Goal: Task Accomplishment & Management: Complete application form

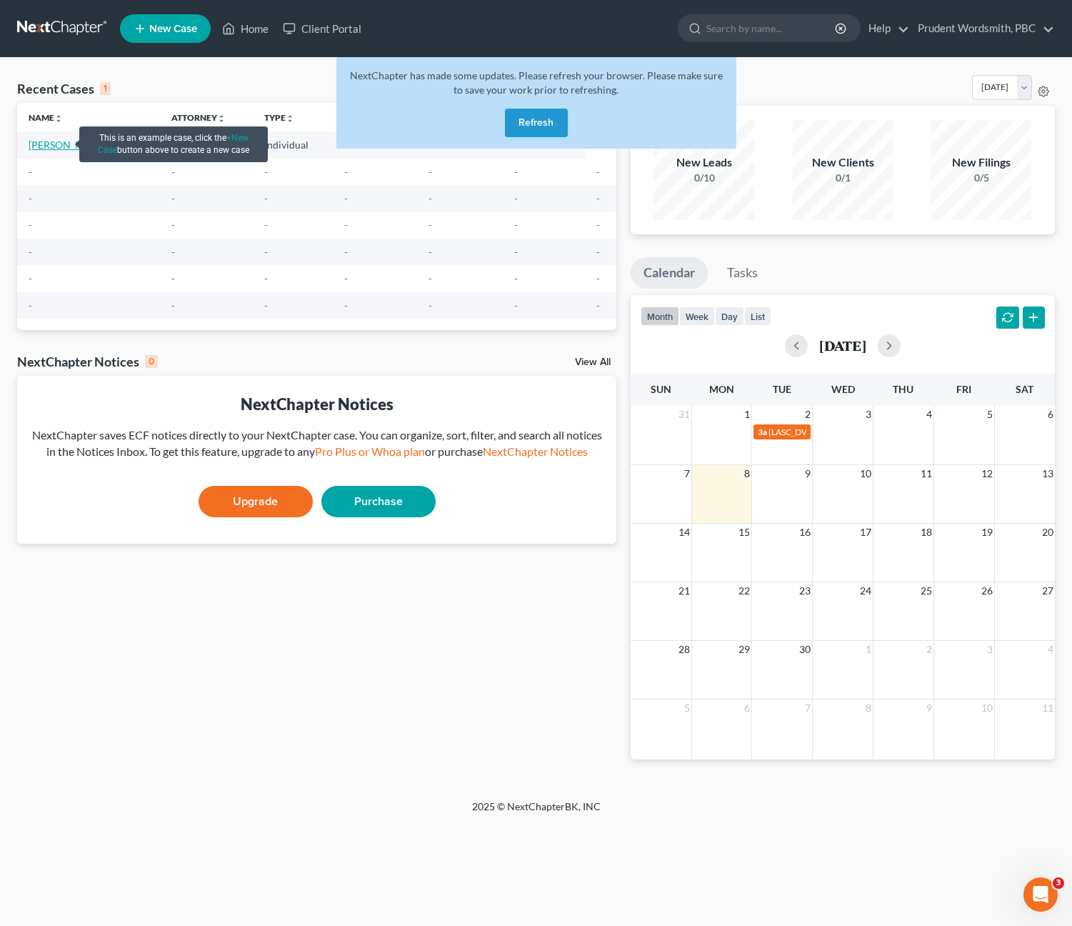
click at [36, 144] on link "[PERSON_NAME]" at bounding box center [68, 145] width 79 height 12
select select "0"
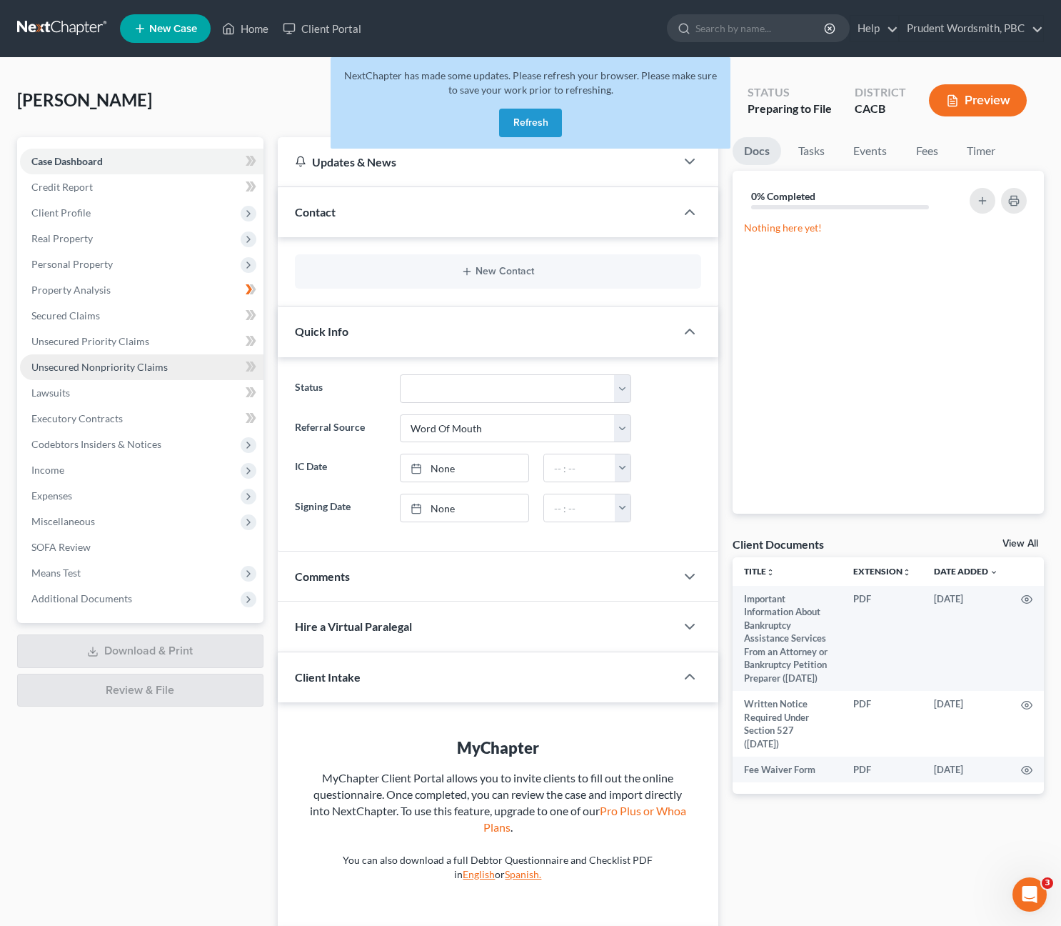
click at [118, 371] on span "Unsecured Nonpriority Claims" at bounding box center [99, 367] width 136 height 12
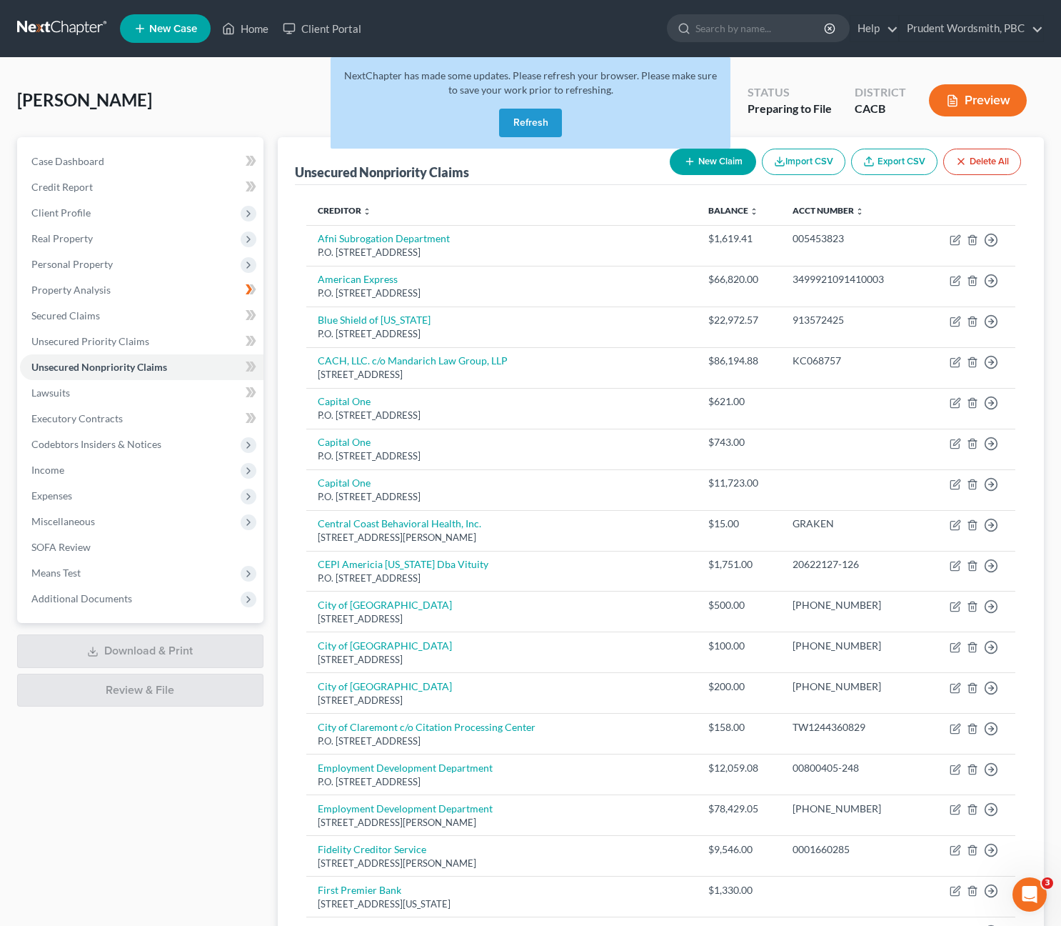
click at [701, 164] on button "New Claim" at bounding box center [713, 162] width 86 height 26
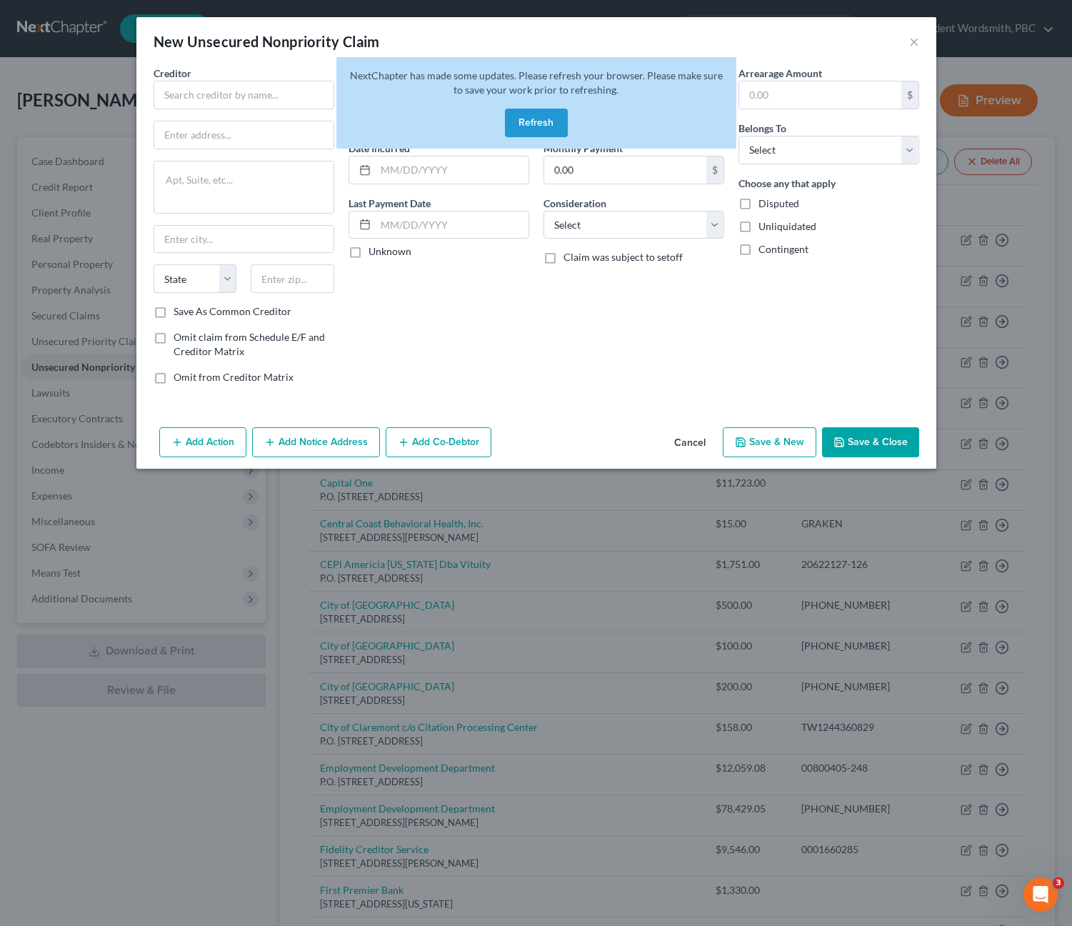
click at [546, 126] on button "Refresh" at bounding box center [536, 123] width 63 height 29
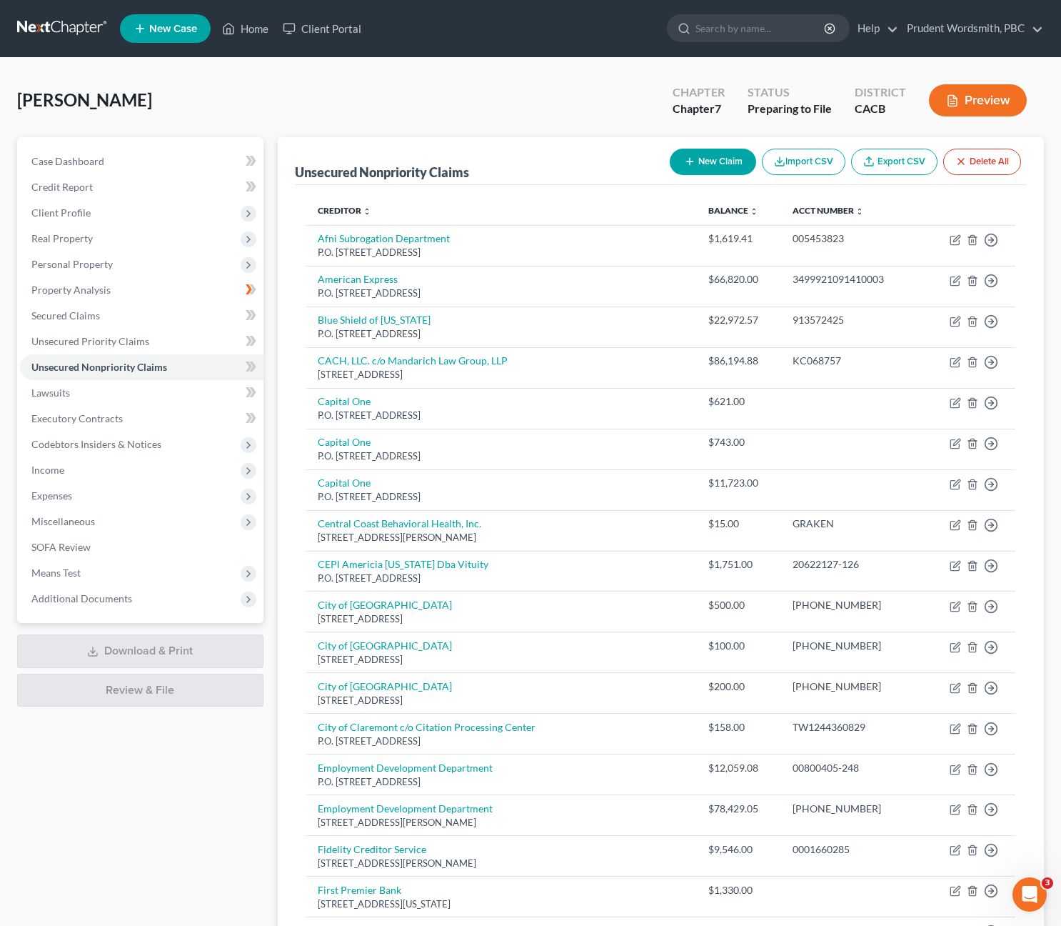
click at [718, 165] on button "New Claim" at bounding box center [713, 162] width 86 height 26
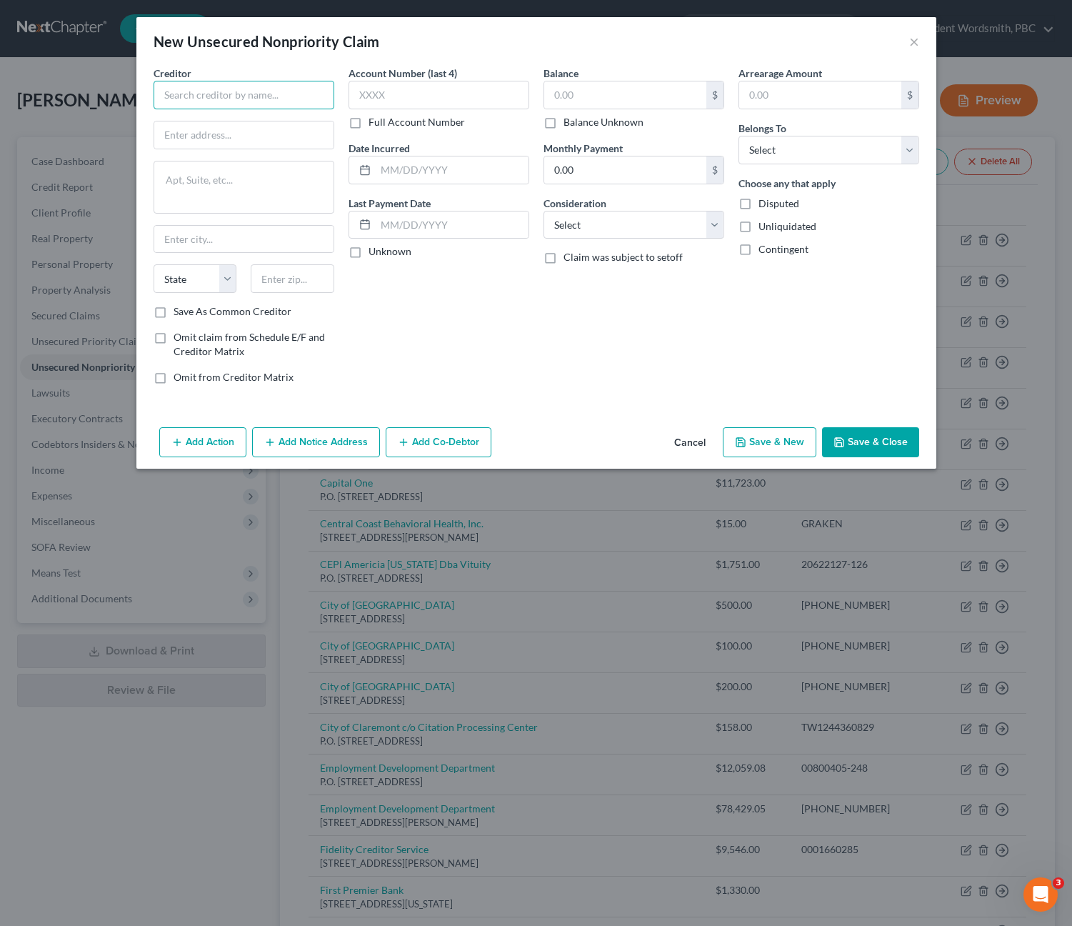
click at [250, 98] on input "text" at bounding box center [244, 95] width 181 height 29
type input "[PERSON_NAME] & [PERSON_NAME]"
type input "[STREET_ADDRESS][PERSON_NAME]"
type input "[GEOGRAPHIC_DATA]"
select select "4"
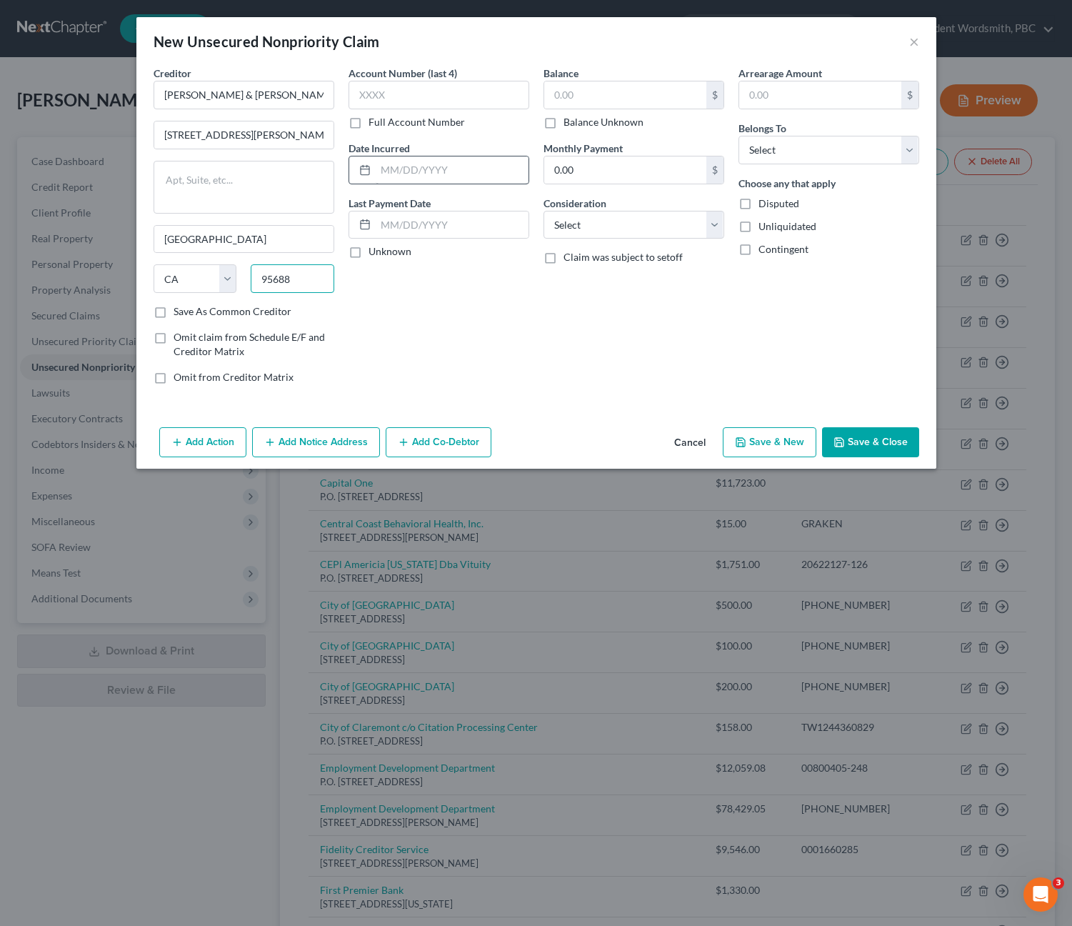
type input "95688"
click at [404, 170] on input "text" at bounding box center [452, 169] width 153 height 27
type input "[DATE]"
type input "6,000"
select select "10"
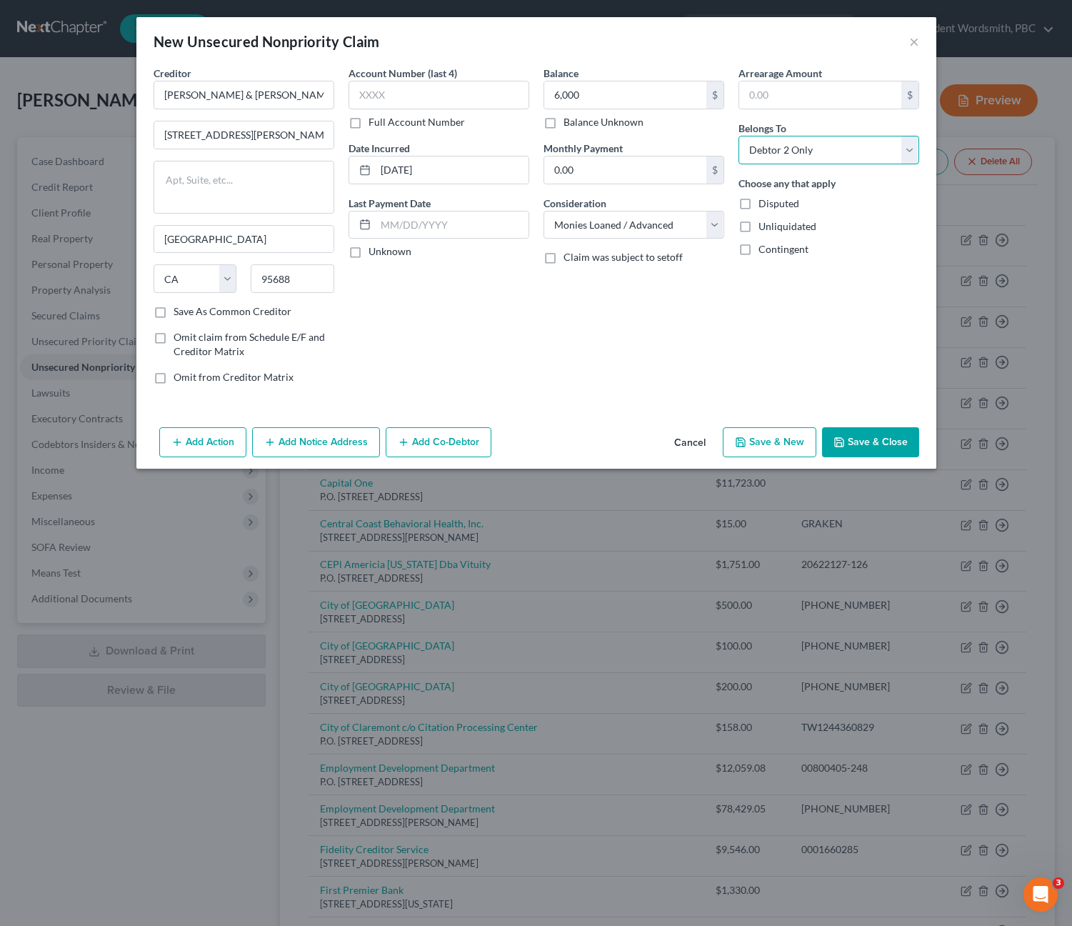
select select "0"
click at [215, 436] on button "Add Action" at bounding box center [202, 442] width 87 height 30
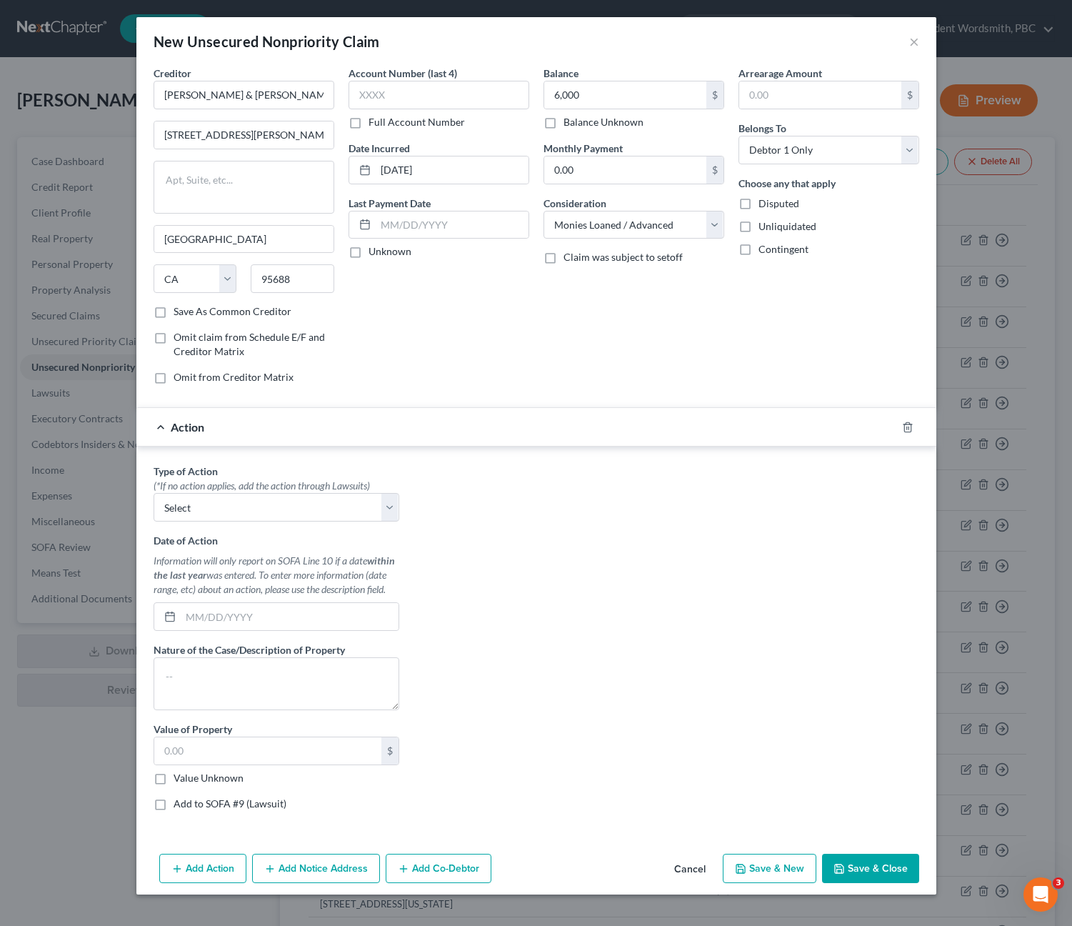
click at [400, 496] on div "Type of Action * (*If no action applies, add the action through Lawsuits) Selec…" at bounding box center [276, 643] width 260 height 358
click at [909, 424] on polyline "button" at bounding box center [908, 424] width 9 height 0
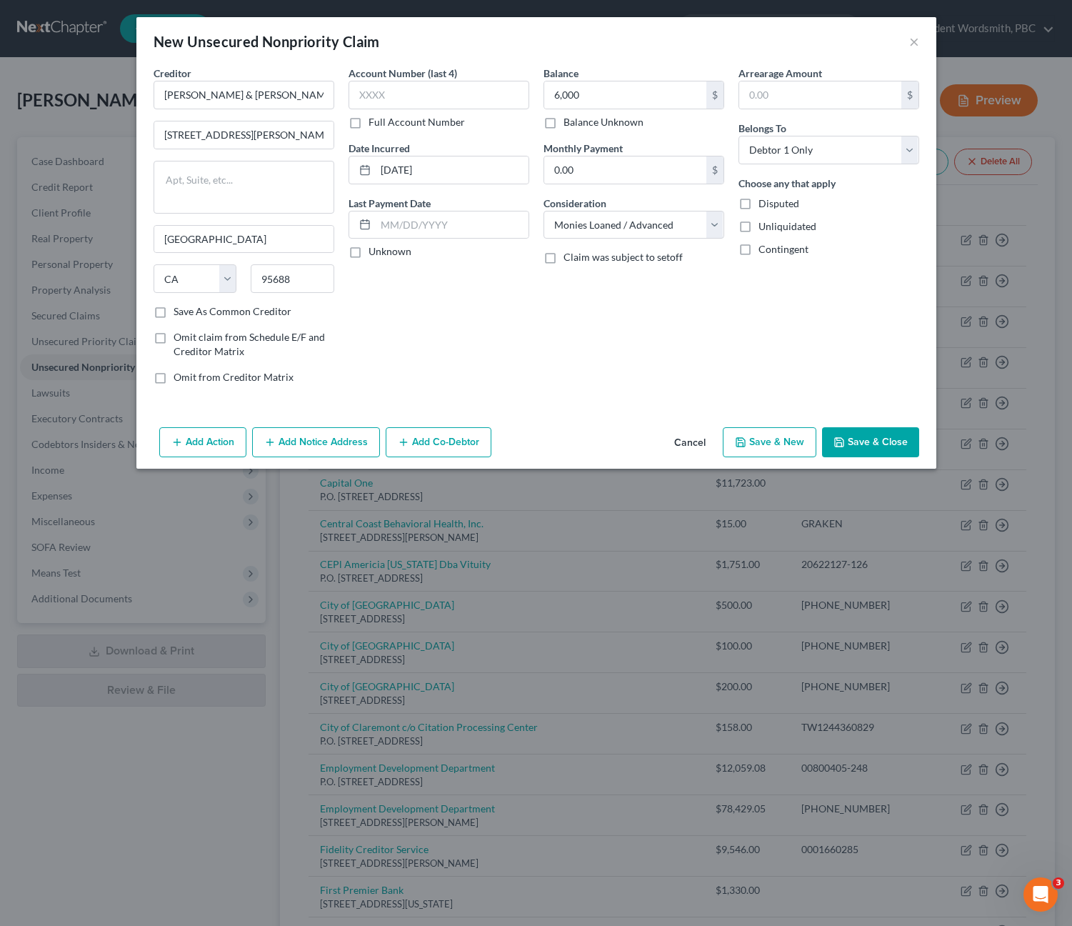
click at [864, 441] on button "Save & Close" at bounding box center [870, 442] width 97 height 30
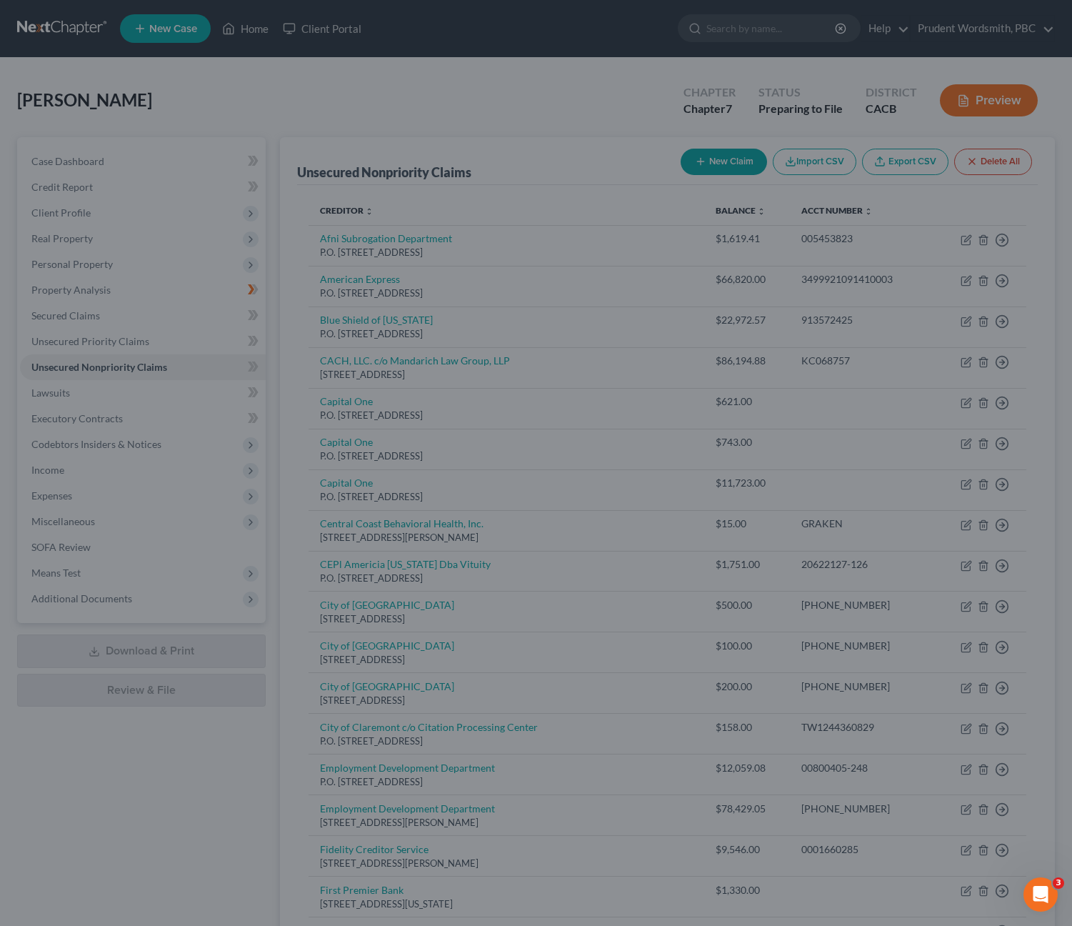
type input "6,000.00"
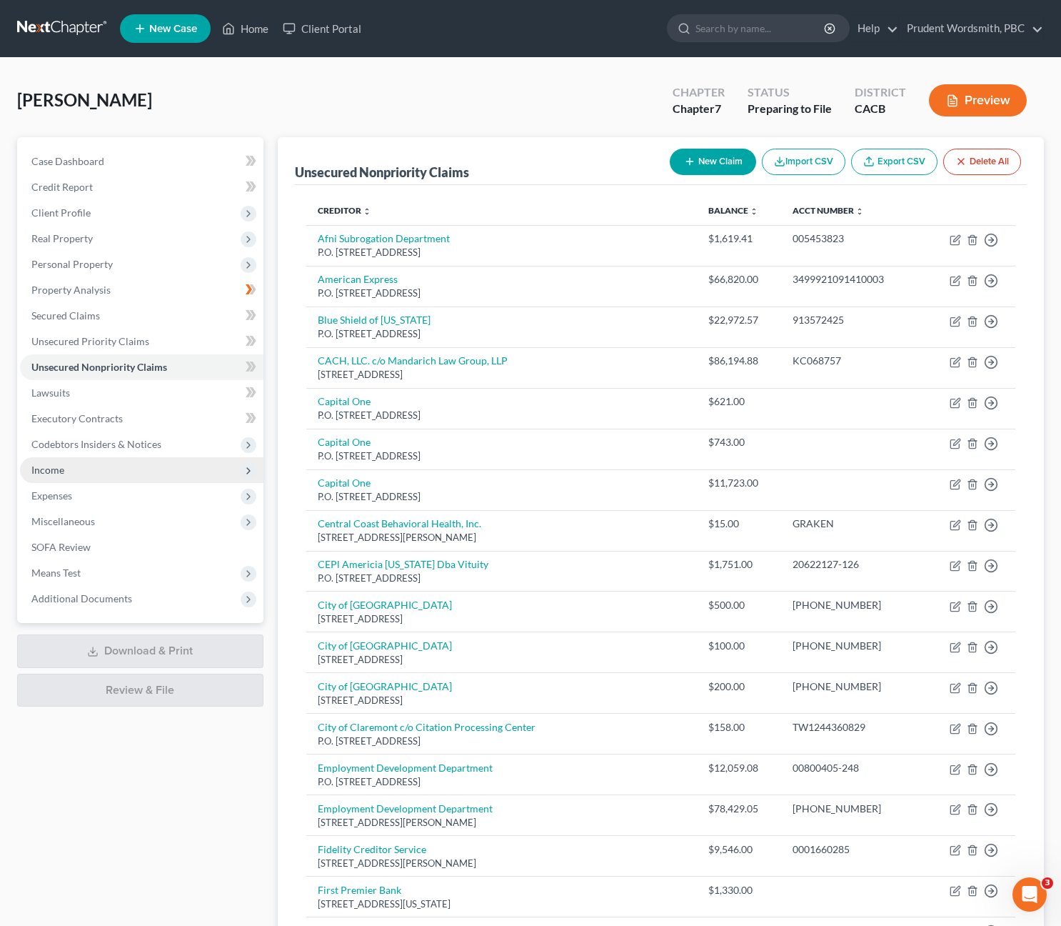
click at [52, 471] on span "Income" at bounding box center [47, 470] width 33 height 12
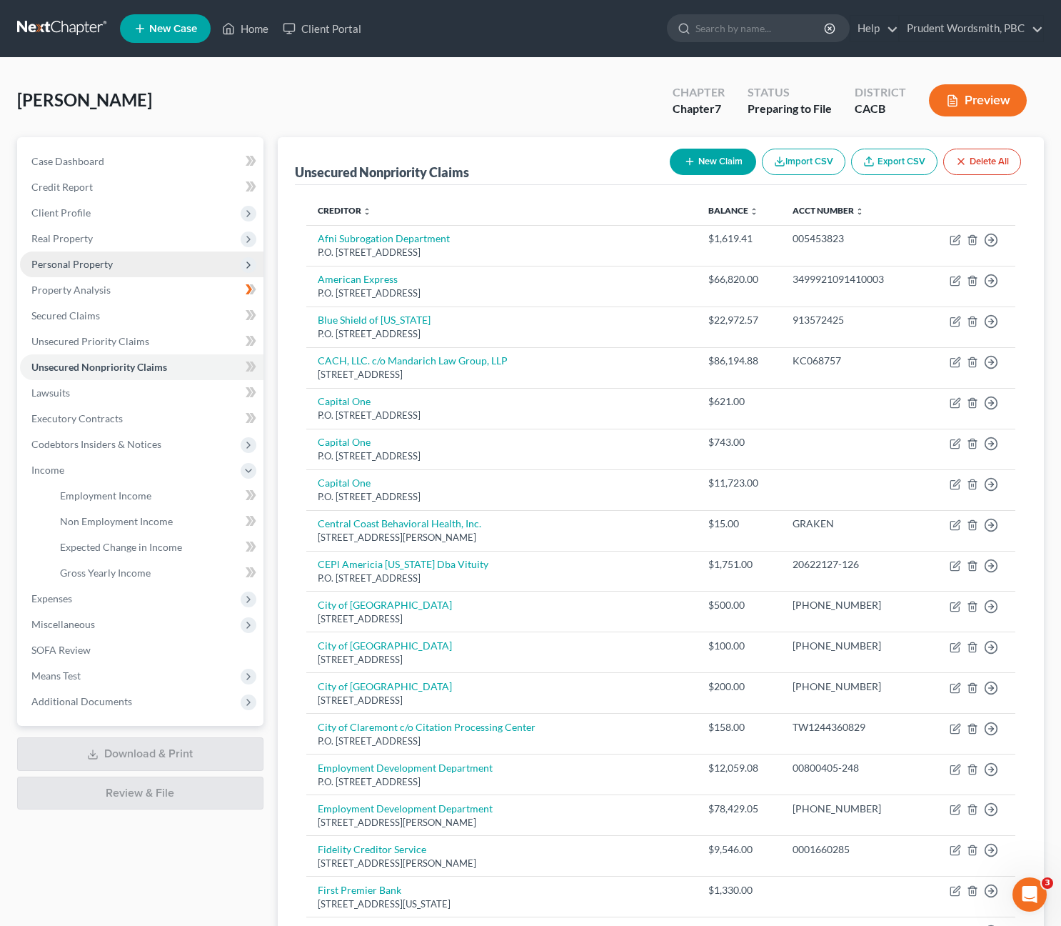
click at [102, 264] on span "Personal Property" at bounding box center [71, 264] width 81 height 12
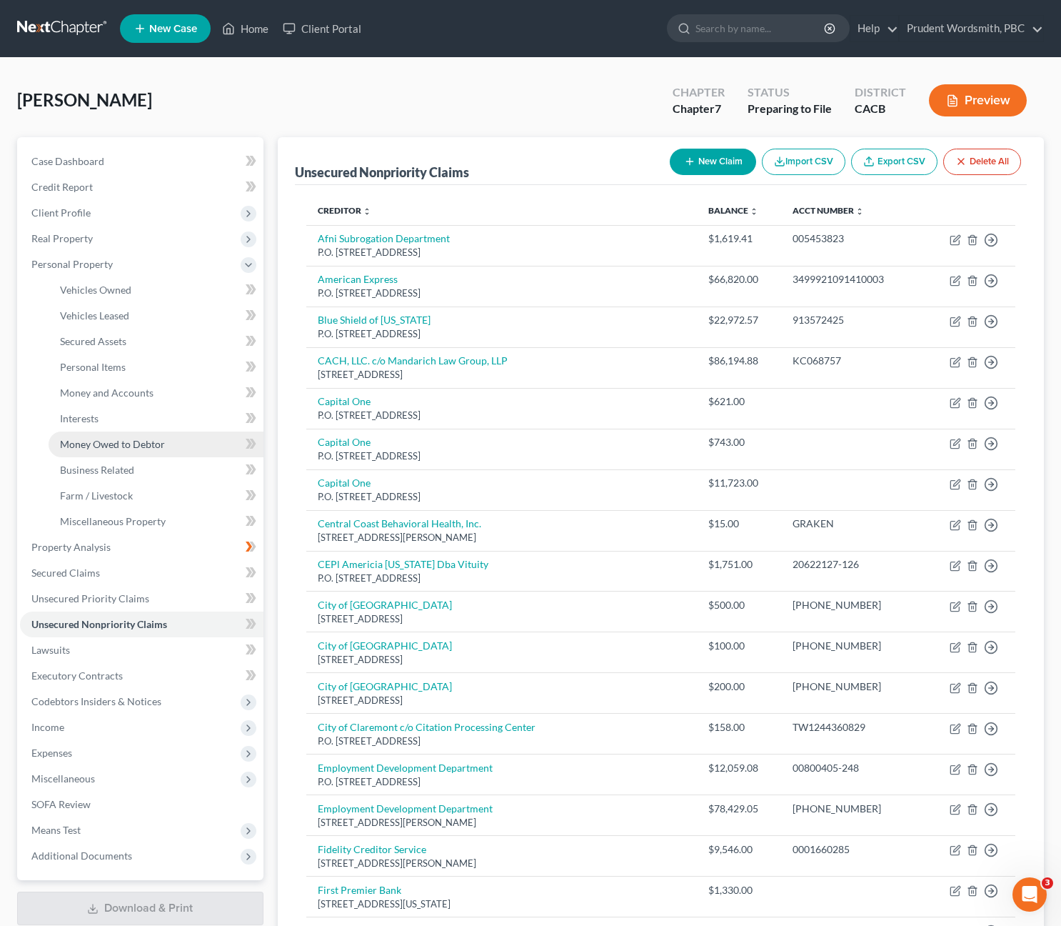
click at [106, 449] on span "Money Owed to Debtor" at bounding box center [112, 444] width 105 height 12
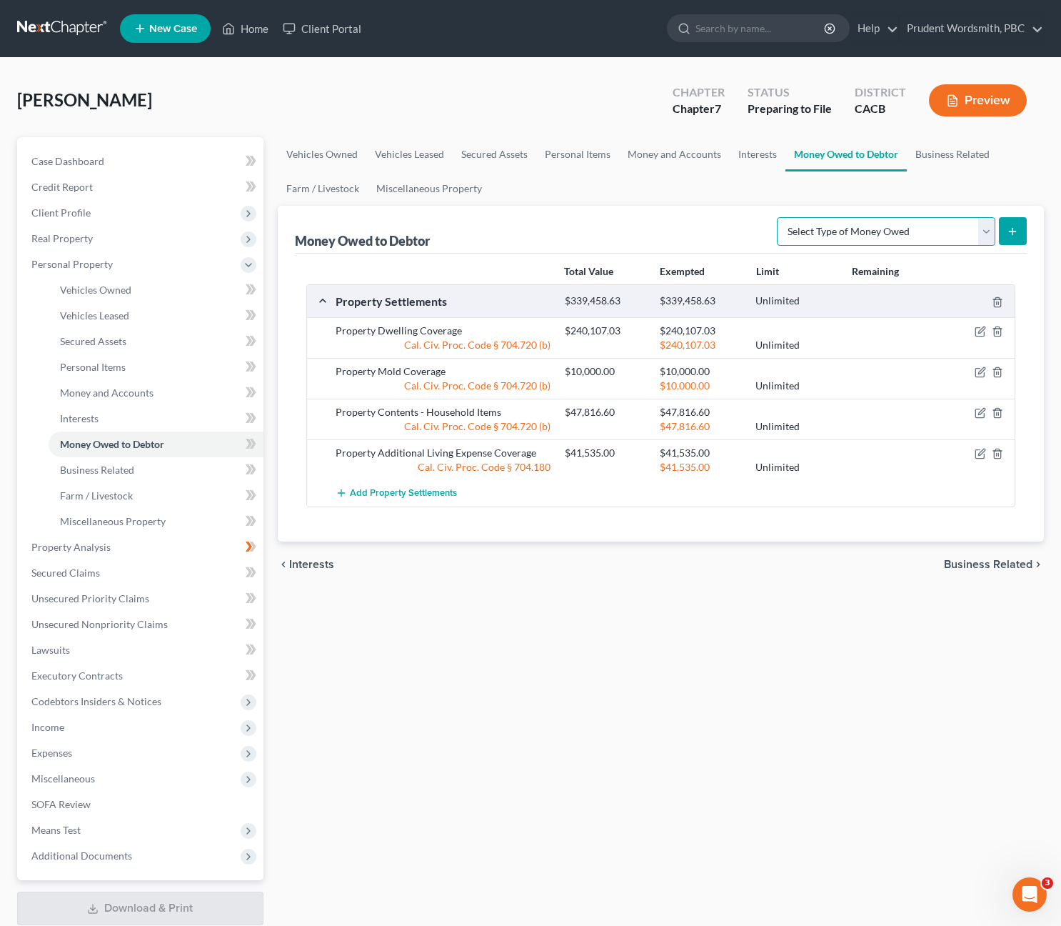
select select "unpaid_loans"
click at [1006, 229] on button "submit" at bounding box center [1013, 231] width 28 height 28
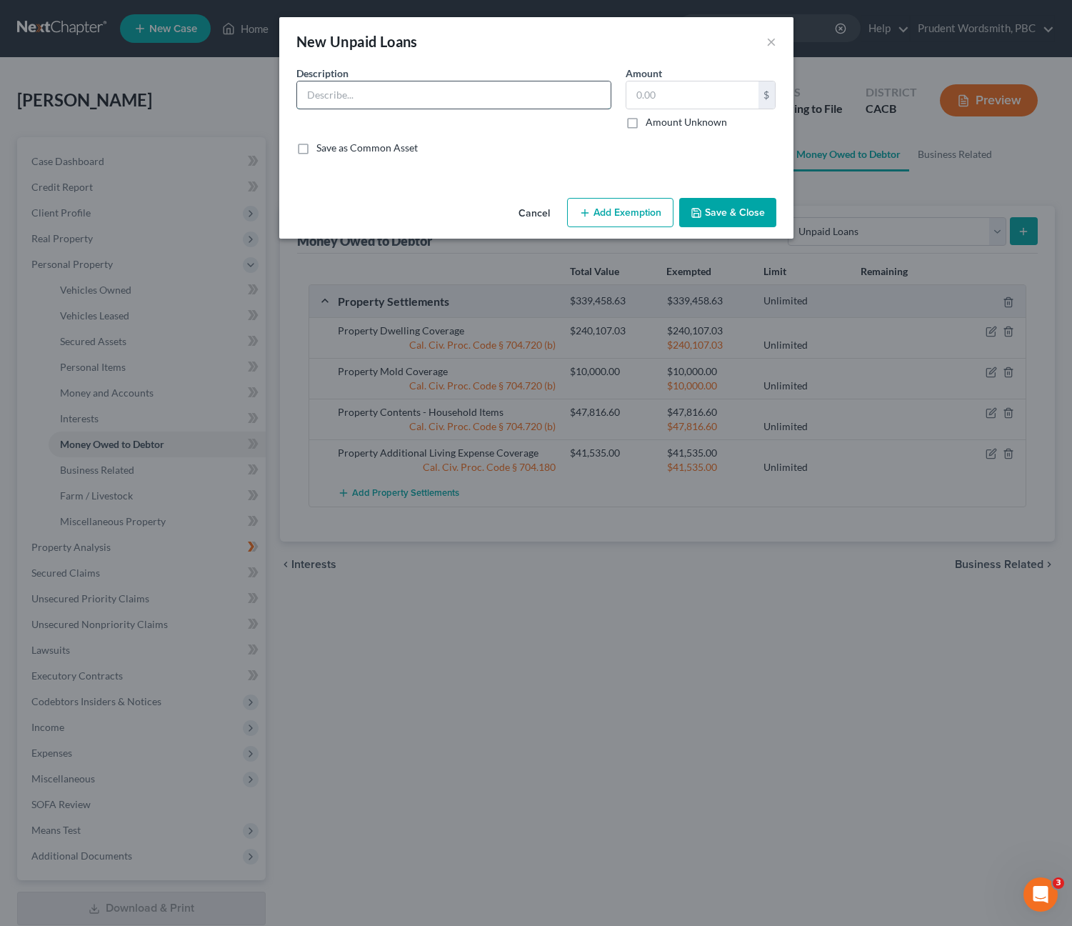
click at [356, 98] on input "text" at bounding box center [454, 94] width 314 height 27
type input "[PERSON_NAME]"
click at [654, 94] on input "text" at bounding box center [692, 94] width 132 height 27
type input "50,000"
click at [748, 209] on button "Save & Close" at bounding box center [727, 213] width 97 height 30
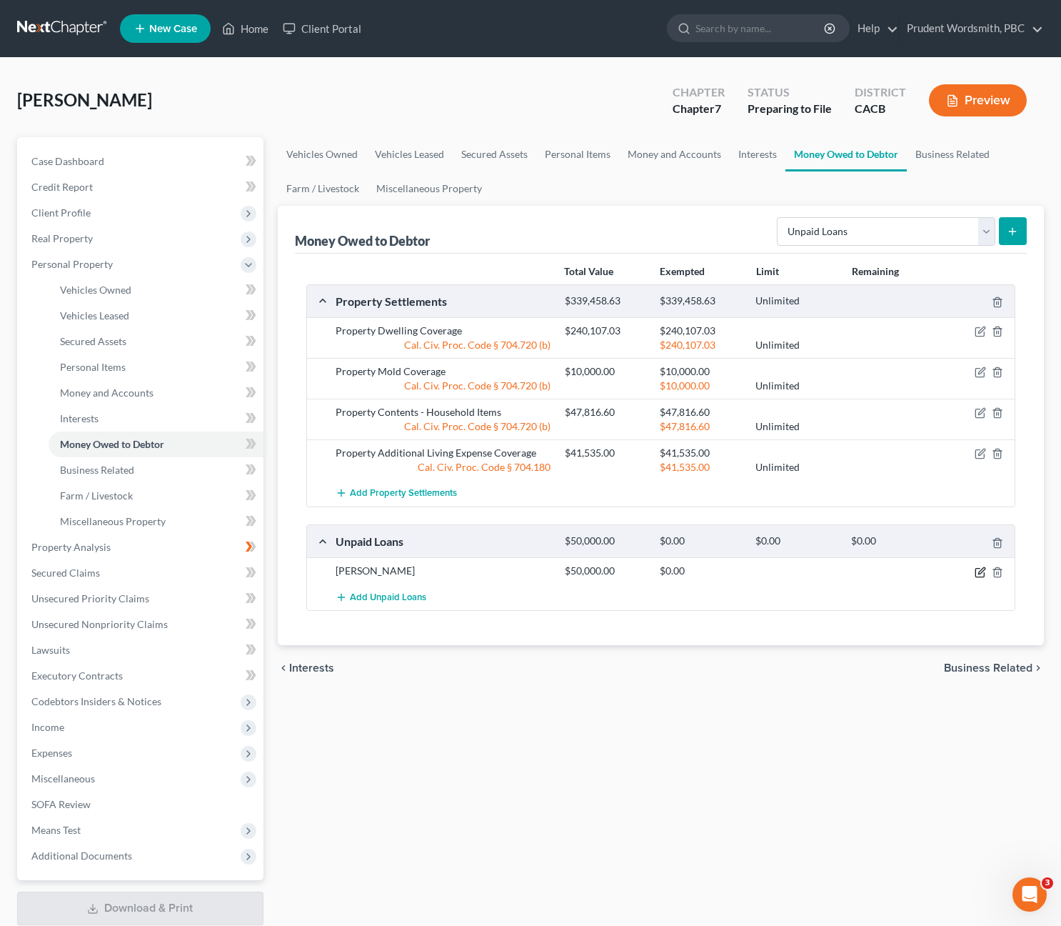
click at [986, 570] on icon "button" at bounding box center [980, 571] width 11 height 11
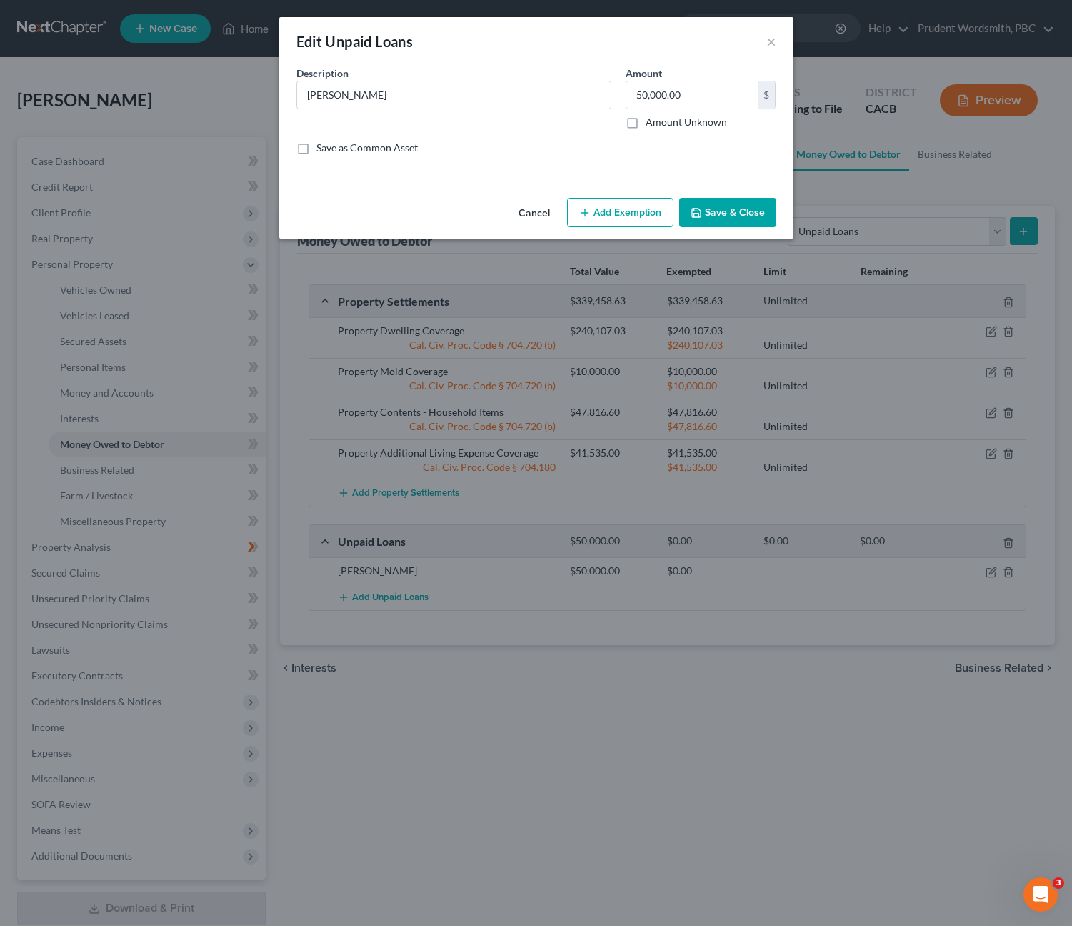
click at [611, 215] on button "Add Exemption" at bounding box center [620, 213] width 106 height 30
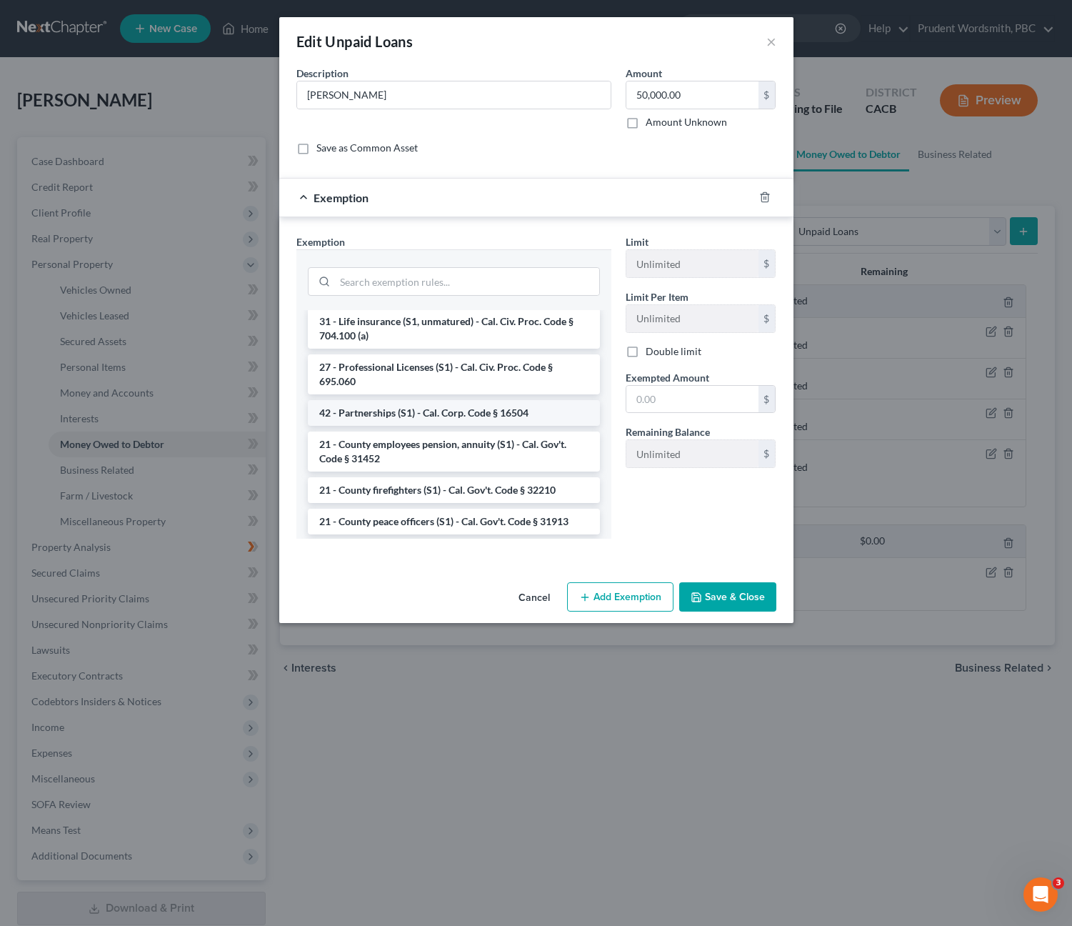
scroll to position [710, 0]
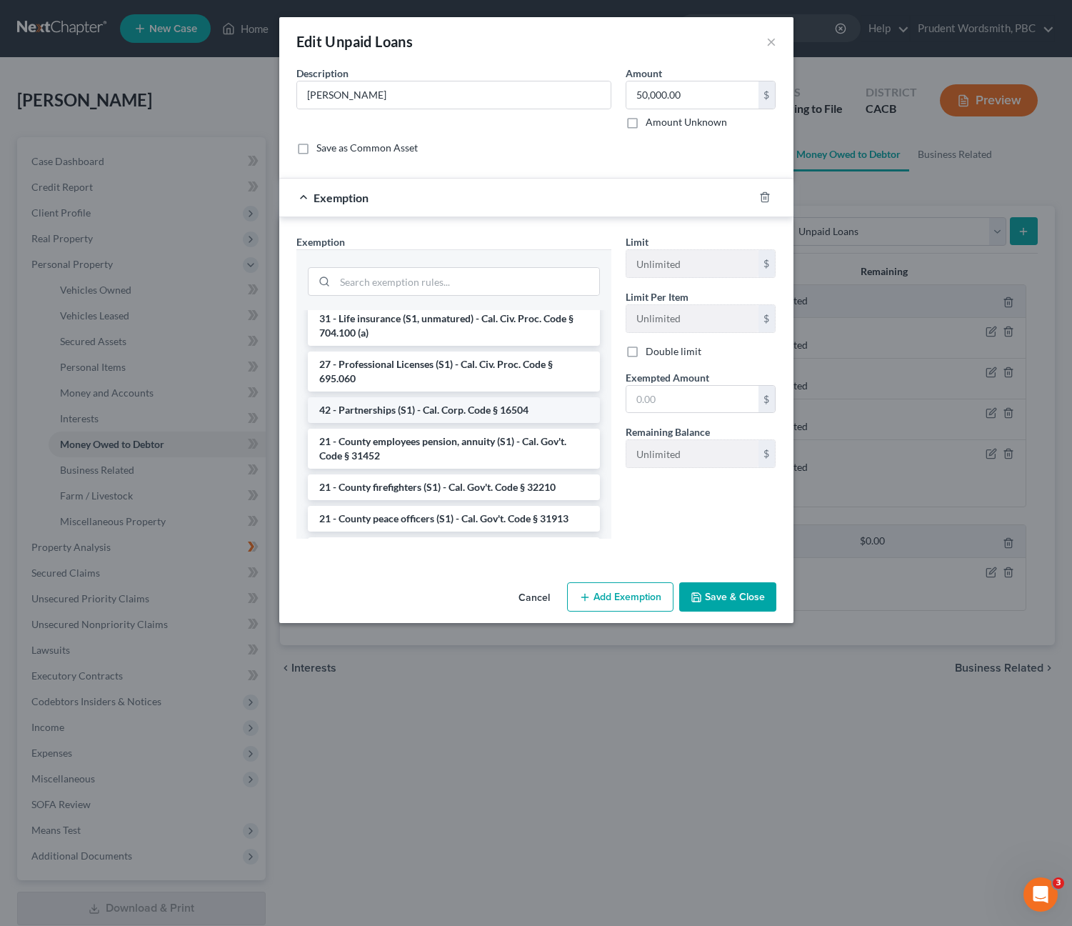
click at [532, 418] on li "42 - Partnerships (S1) - Cal. Corp. Code § 16504" at bounding box center [454, 410] width 292 height 26
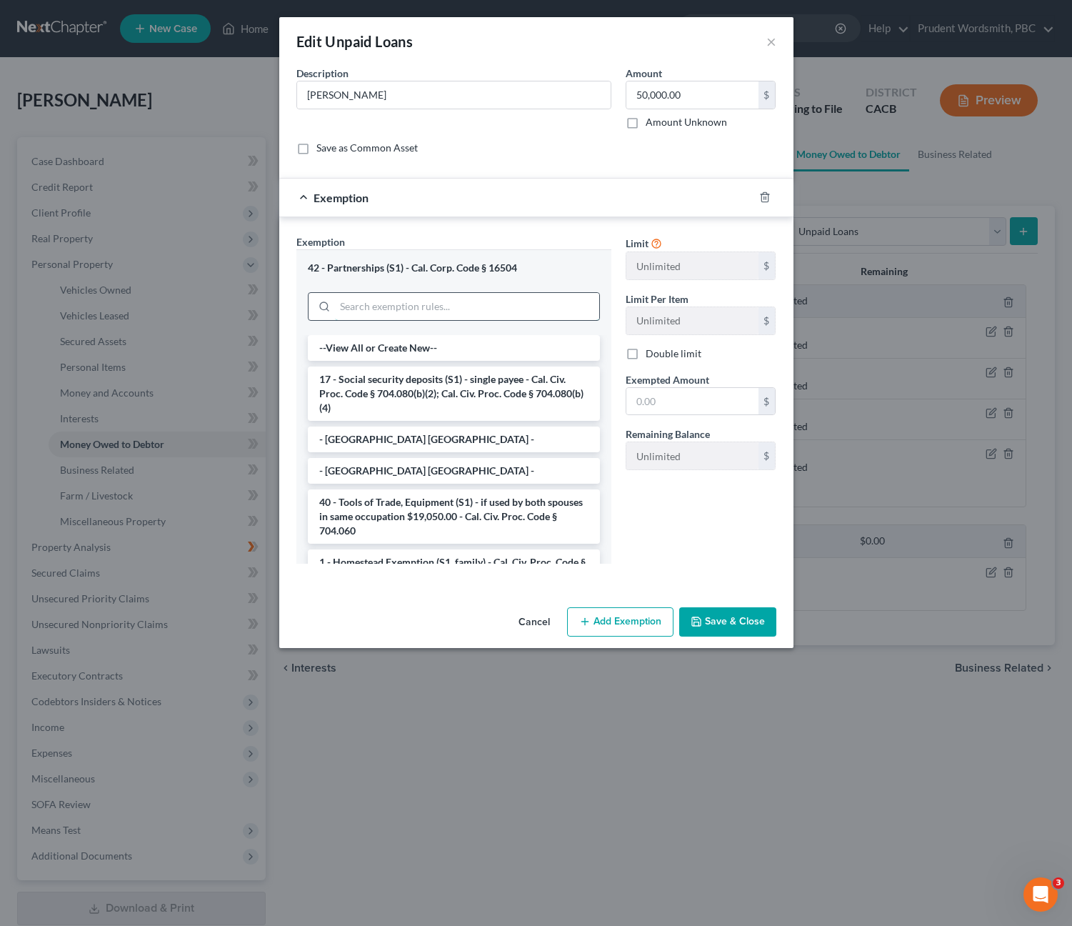
click at [544, 309] on input "search" at bounding box center [467, 306] width 264 height 27
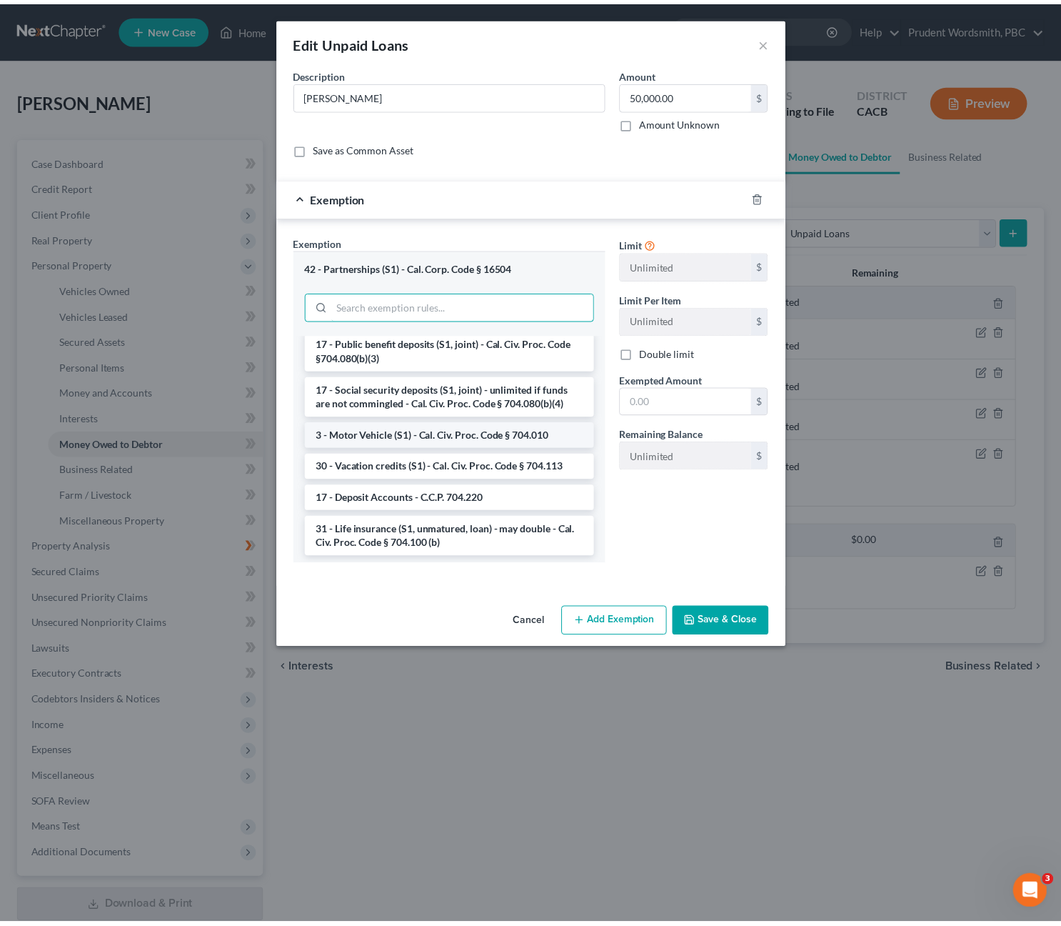
scroll to position [2080, 0]
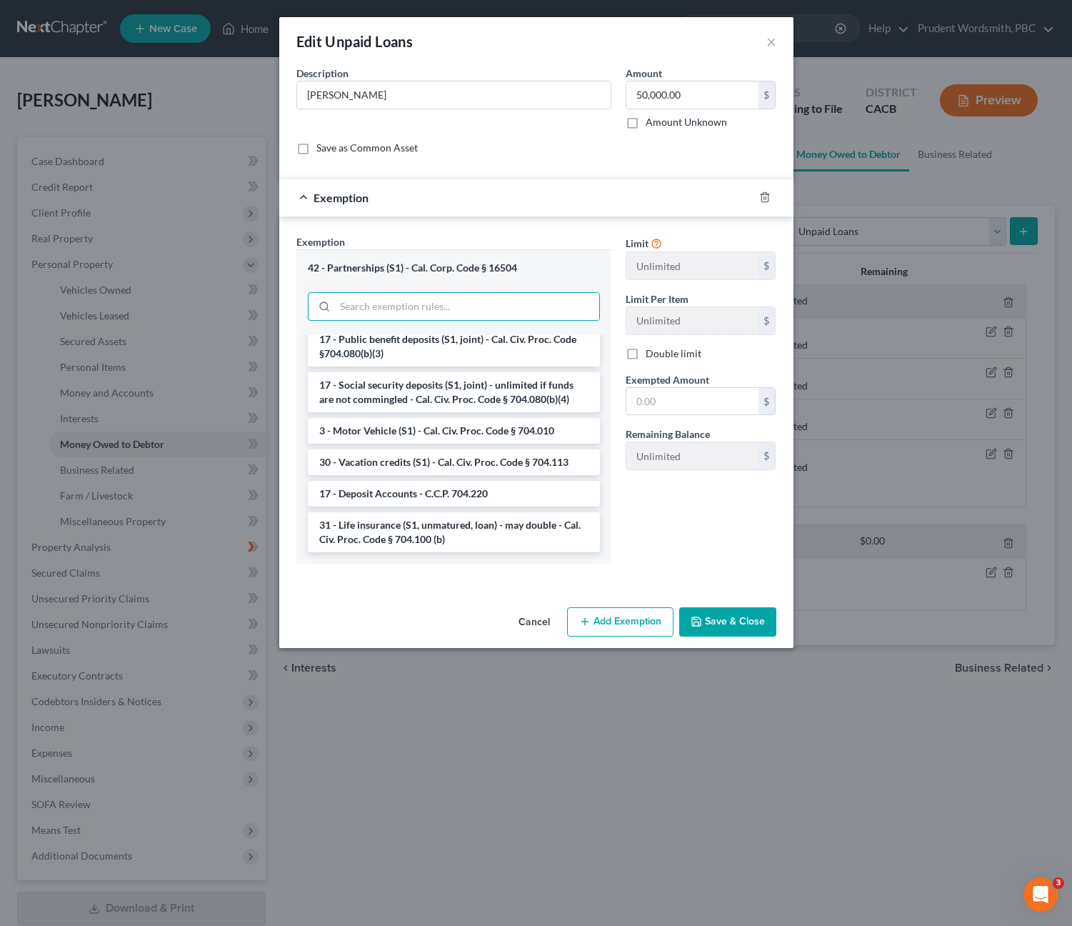
click at [659, 558] on div "Limit Unlimited $ Limit Per Item Unlimited $ Double limit Exempted Amount * $ R…" at bounding box center [701, 404] width 165 height 340
click at [769, 199] on icon "button" at bounding box center [764, 196] width 11 height 11
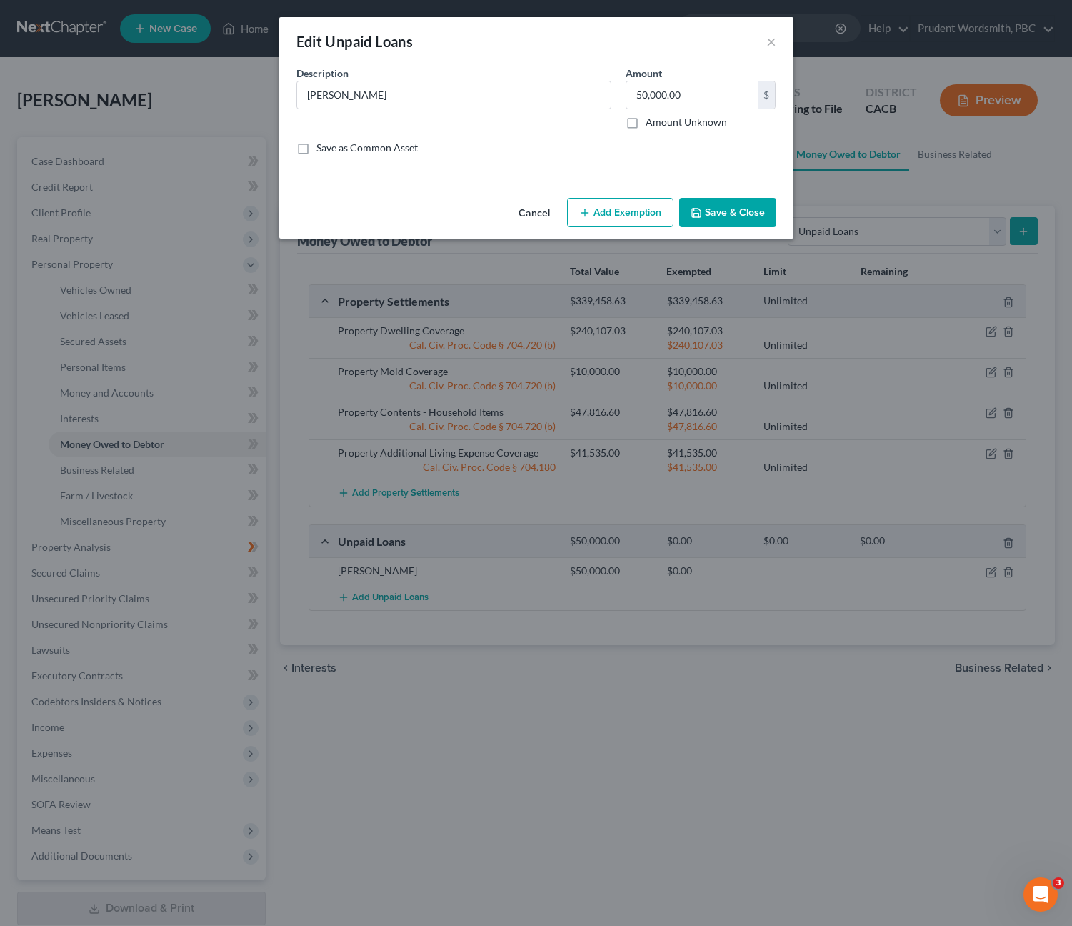
click at [731, 223] on button "Save & Close" at bounding box center [727, 213] width 97 height 30
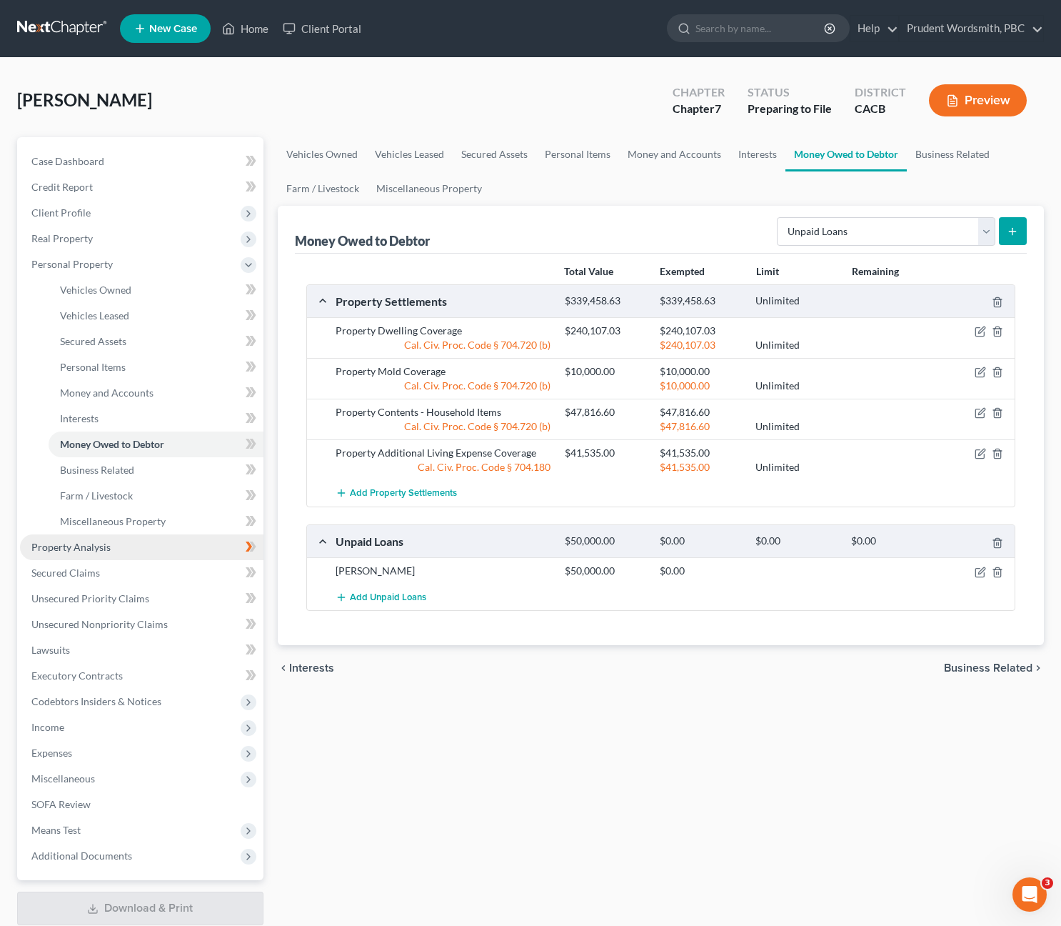
click at [154, 542] on link "Property Analysis" at bounding box center [142, 547] width 244 height 26
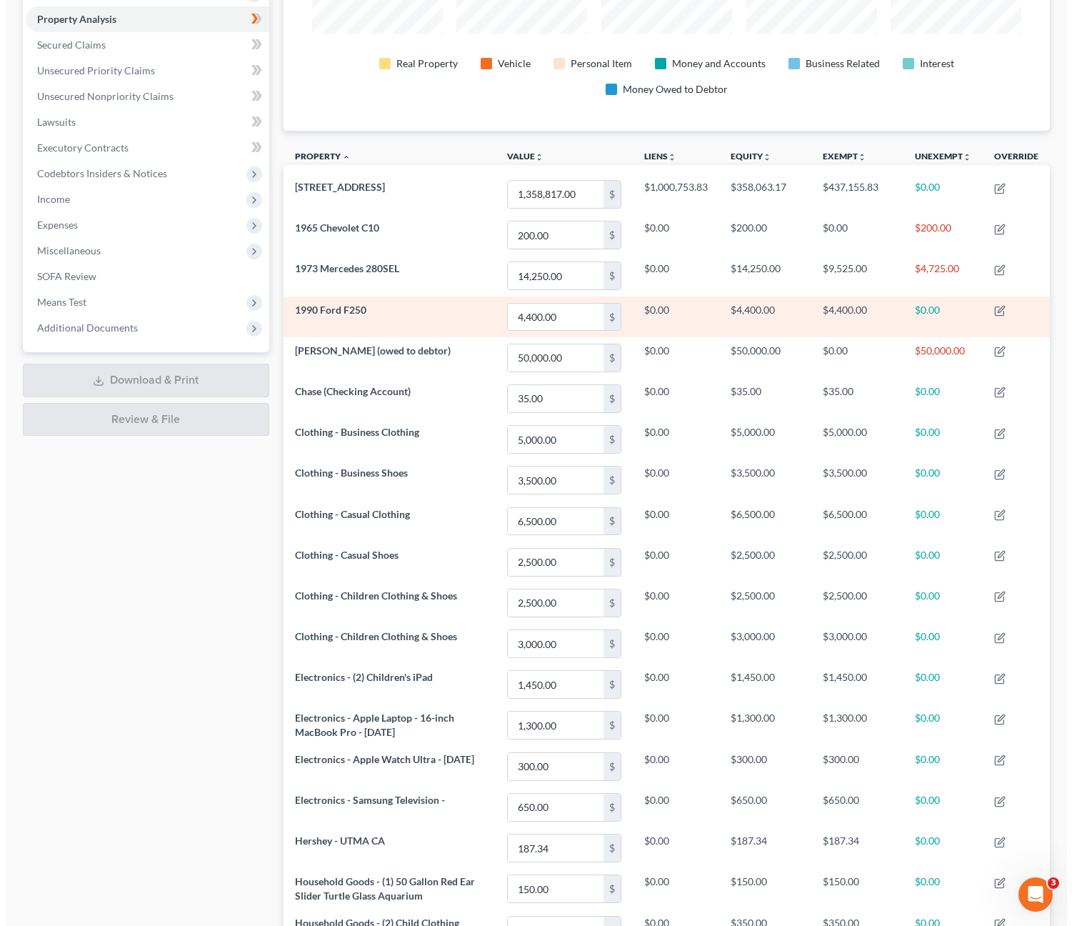
scroll to position [352, 0]
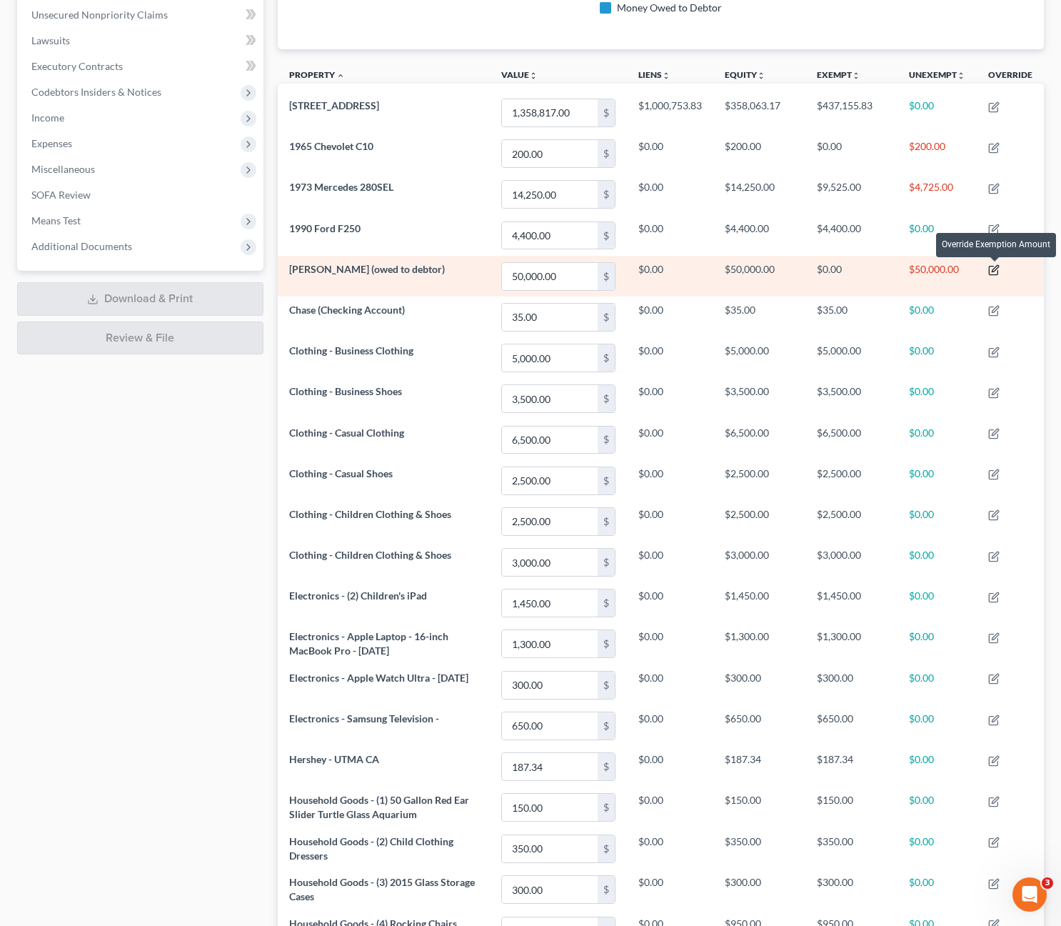
click at [996, 273] on icon "button" at bounding box center [994, 269] width 11 height 11
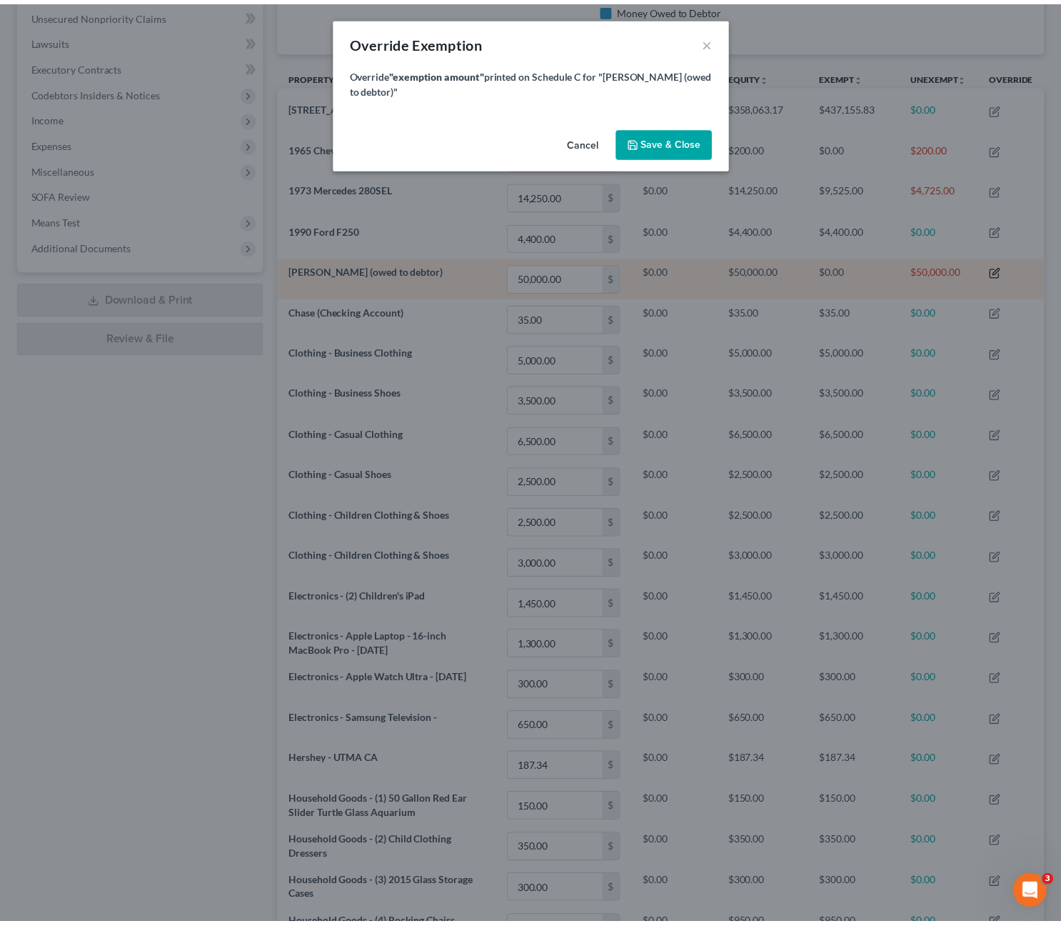
scroll to position [266, 775]
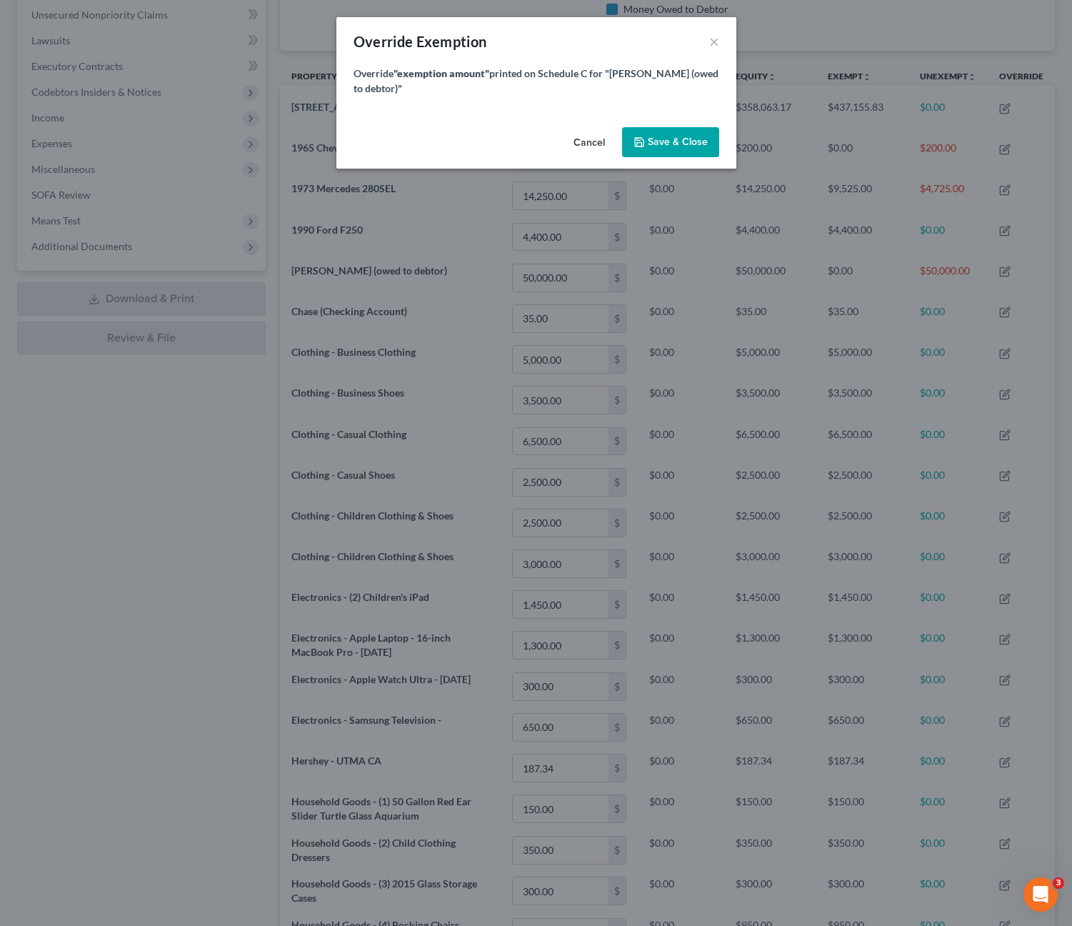
click at [602, 139] on button "Cancel" at bounding box center [589, 143] width 54 height 29
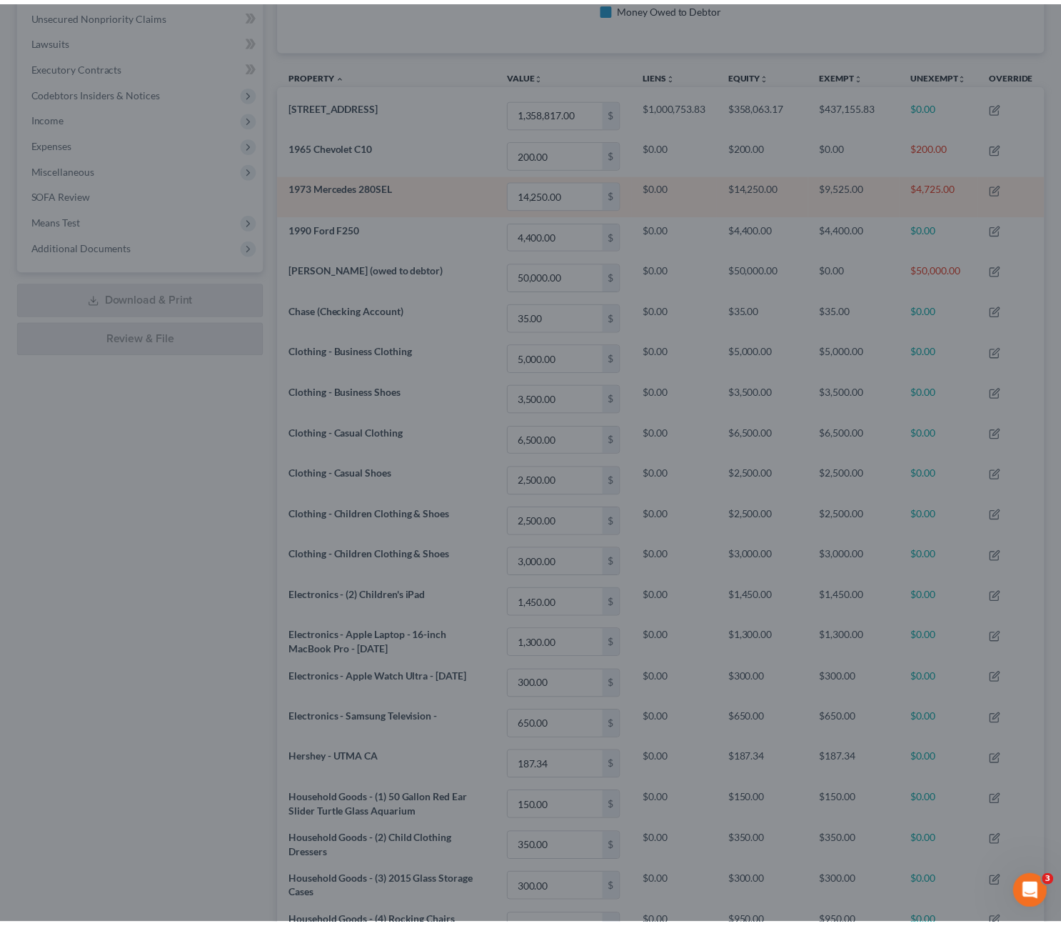
scroll to position [0, 0]
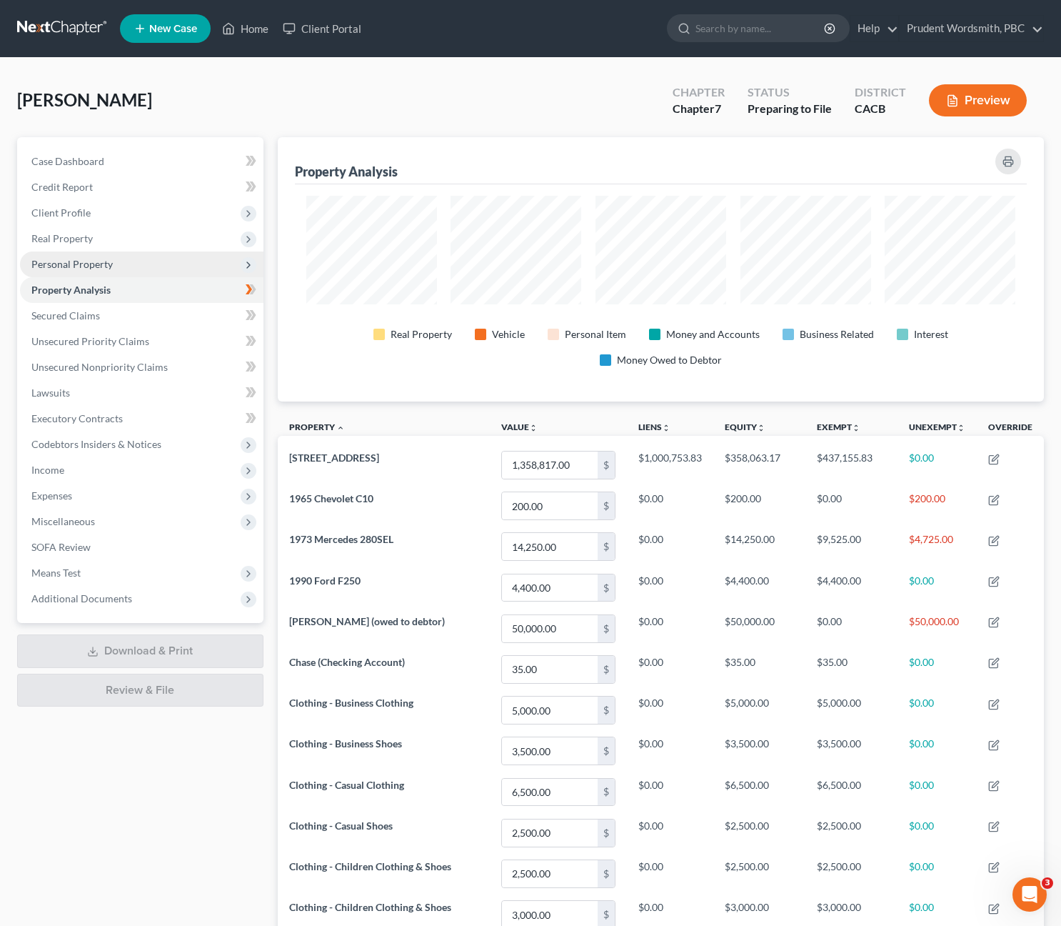
click at [118, 259] on span "Personal Property" at bounding box center [142, 264] width 244 height 26
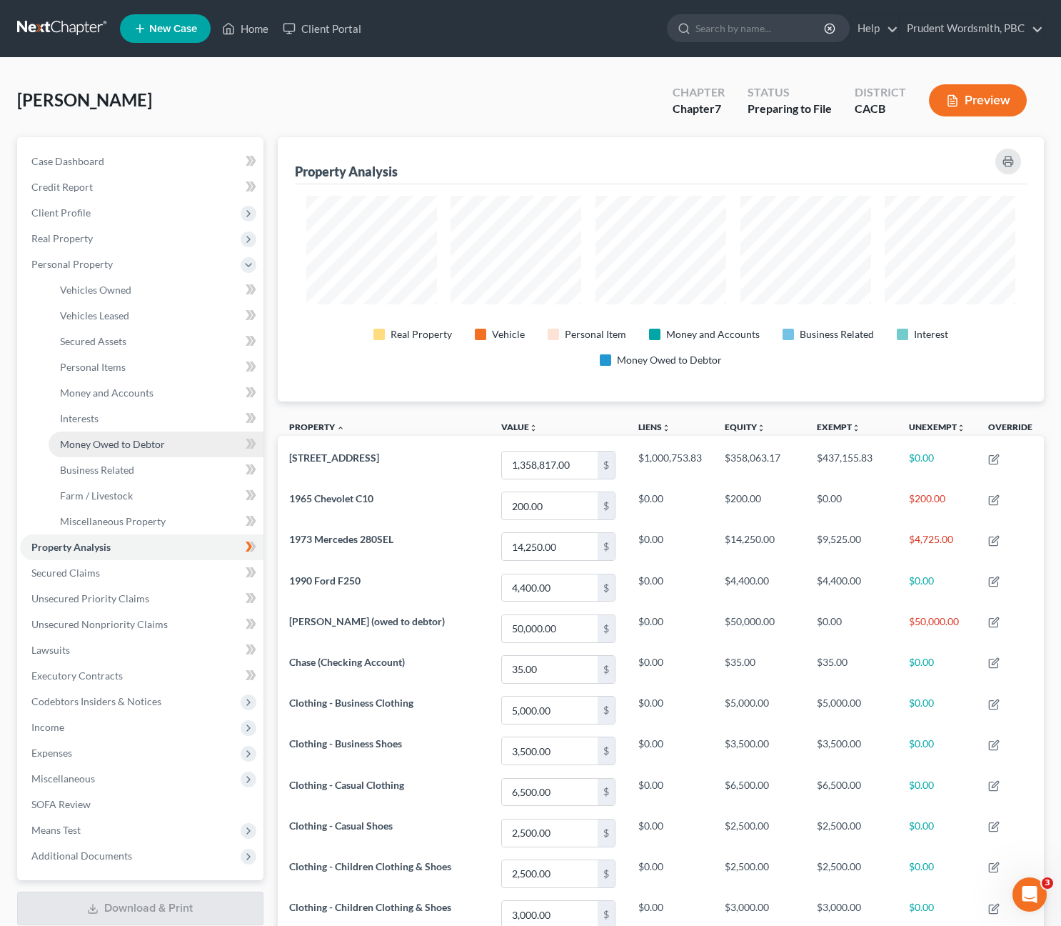
click at [119, 444] on span "Money Owed to Debtor" at bounding box center [112, 444] width 105 height 12
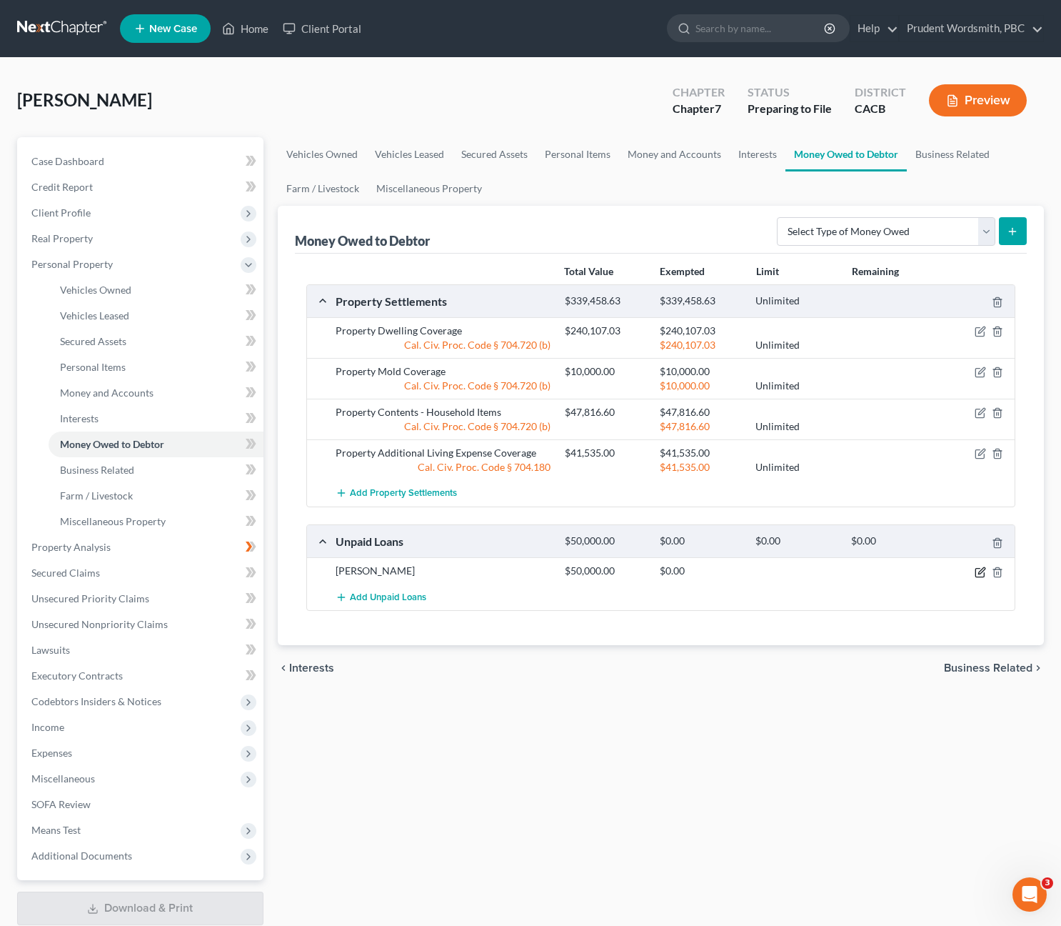
click at [976, 574] on icon "button" at bounding box center [980, 571] width 11 height 11
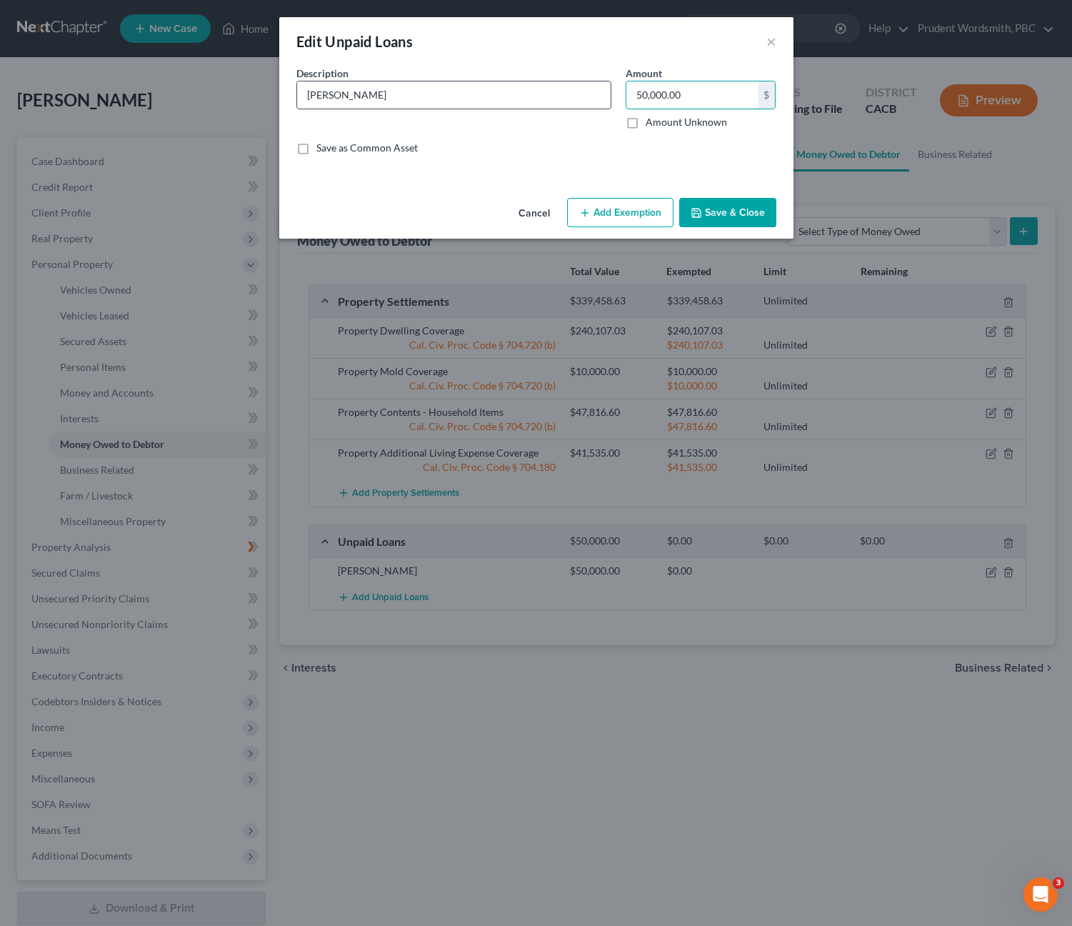
drag, startPoint x: 648, startPoint y: 94, endPoint x: 524, endPoint y: 89, distance: 124.4
click at [524, 89] on div "Description * [PERSON_NAME] 50,000.00 $ Amount Unknown Balance Undetermined 50,…" at bounding box center [536, 116] width 494 height 101
click at [646, 121] on label "Amount Unknown" at bounding box center [686, 122] width 81 height 14
click at [651, 121] on input "Amount Unknown" at bounding box center [655, 119] width 9 height 9
checkbox input "true"
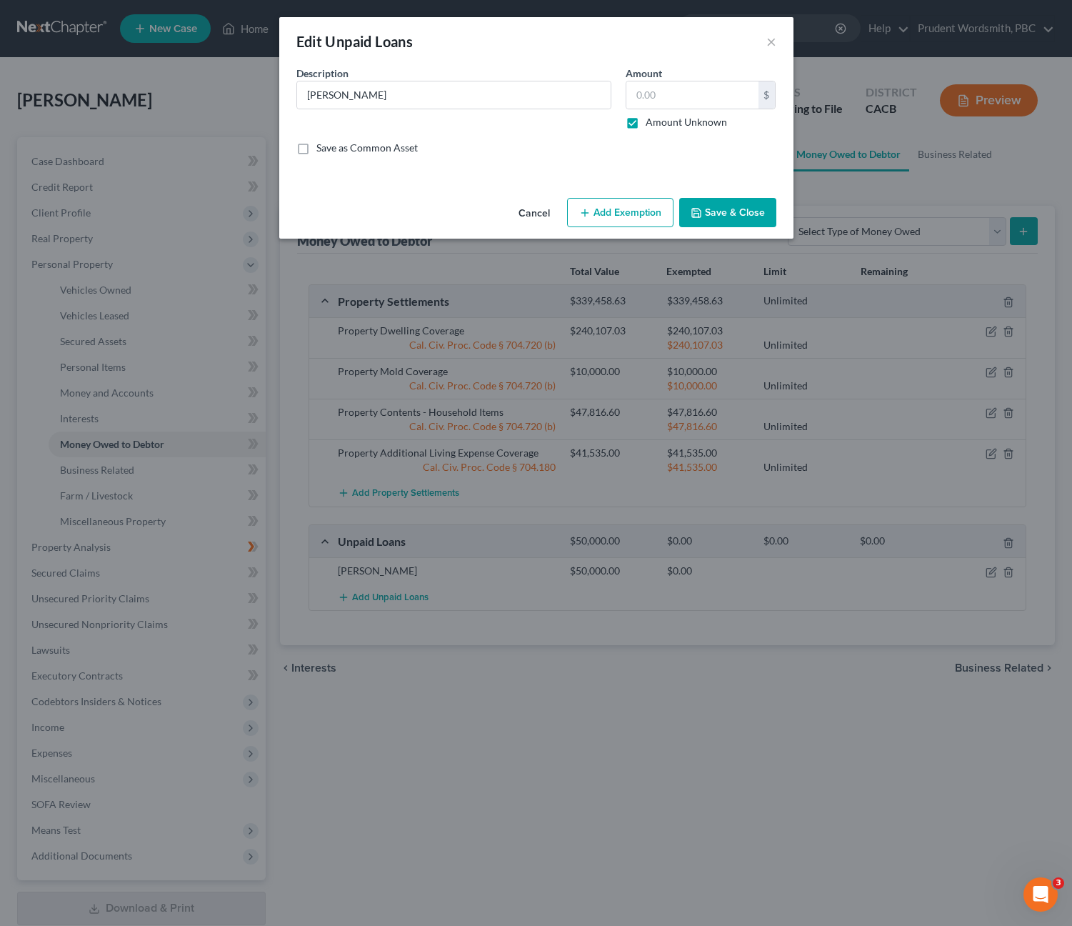
type input "0.00"
click at [721, 214] on button "Save & Close" at bounding box center [727, 213] width 97 height 30
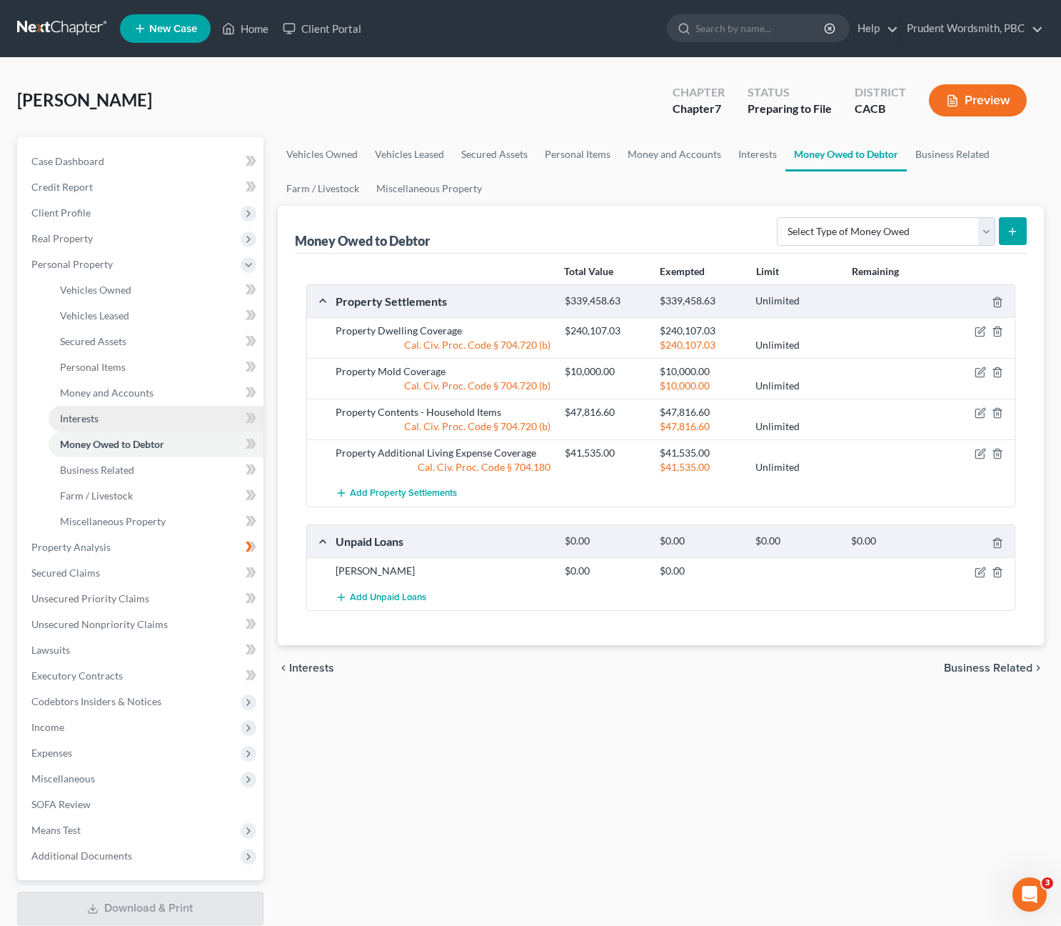
click at [93, 416] on span "Interests" at bounding box center [79, 418] width 39 height 12
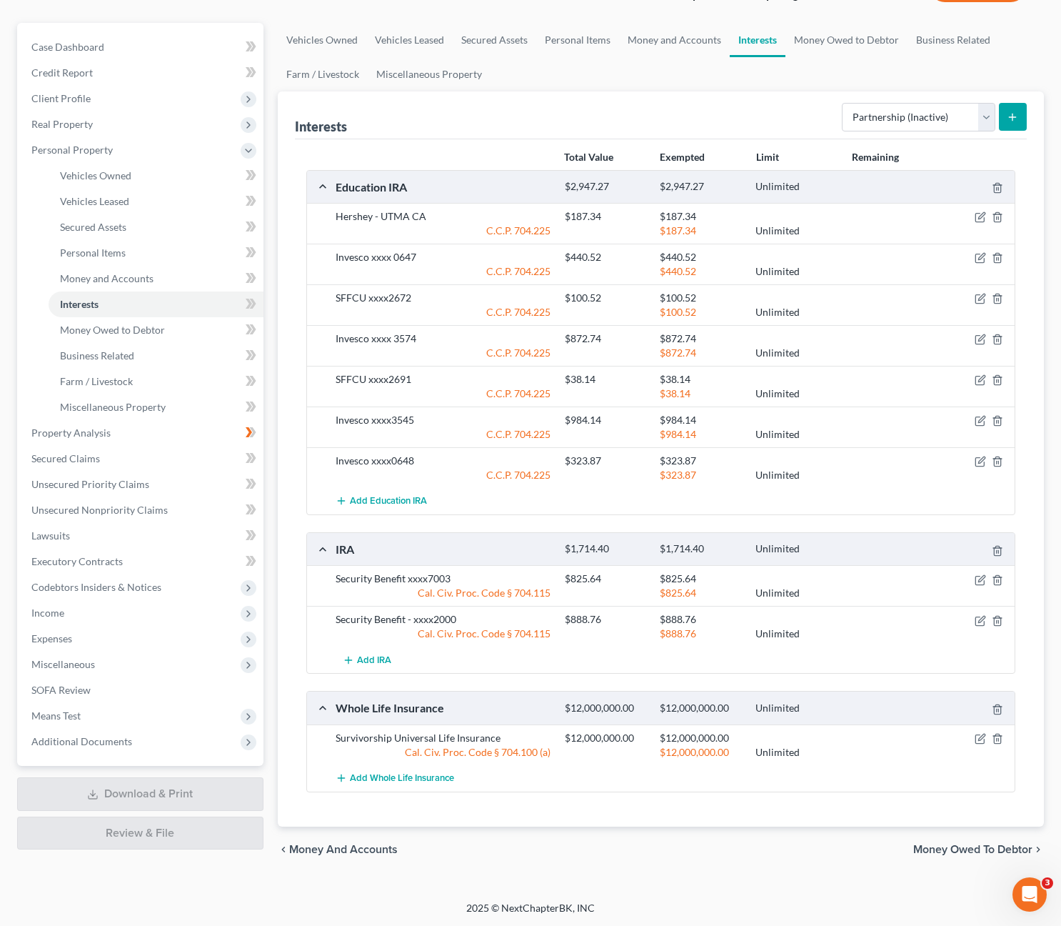
click at [1005, 113] on button "submit" at bounding box center [1013, 117] width 28 height 28
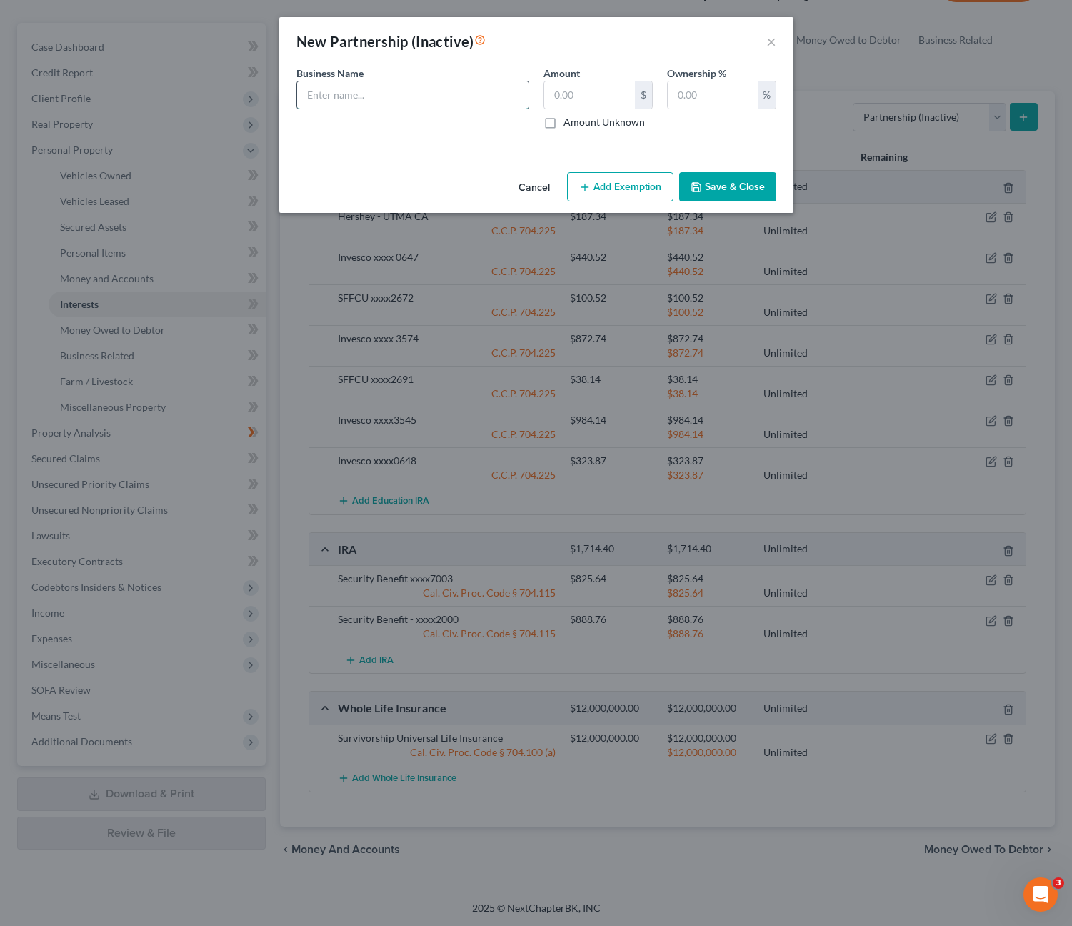
click at [521, 104] on input "text" at bounding box center [412, 94] width 231 height 27
click at [534, 186] on button "Cancel" at bounding box center [534, 188] width 54 height 29
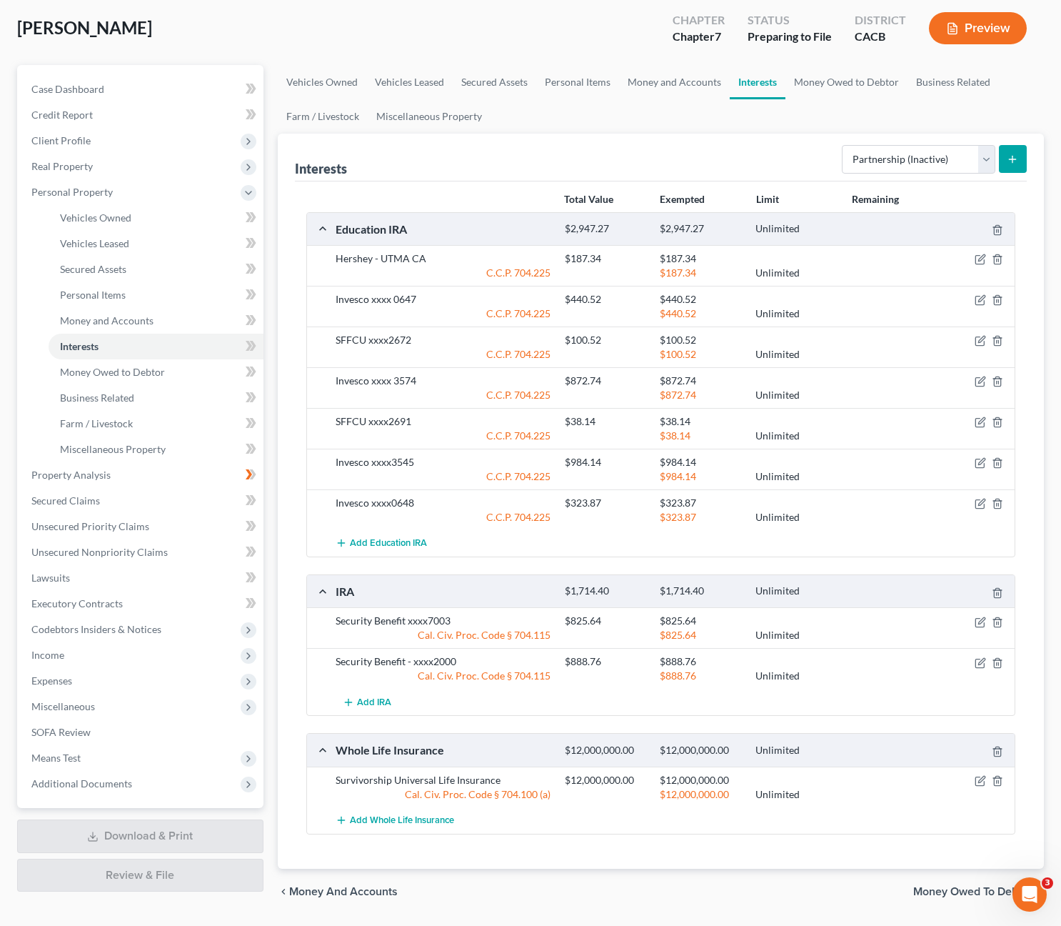
scroll to position [69, 0]
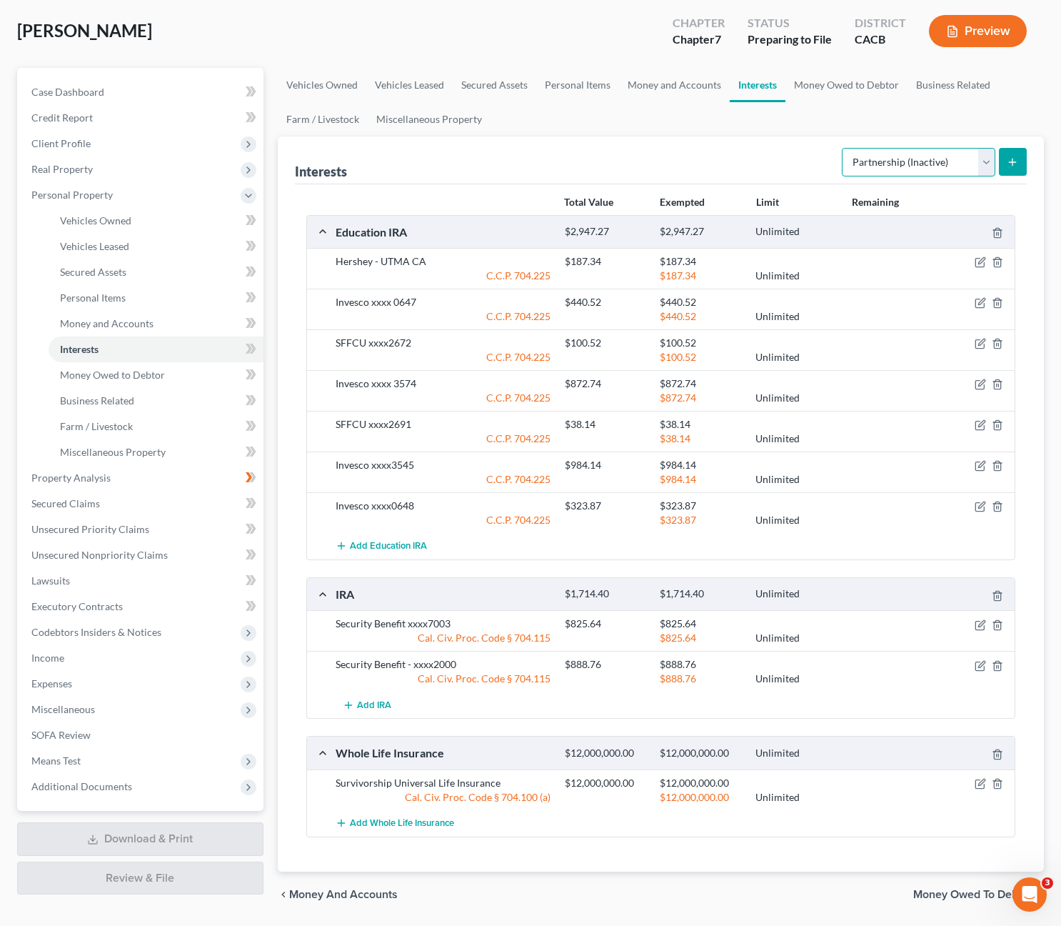
select select "unincorporated_business"
click at [1003, 167] on button "submit" at bounding box center [1013, 162] width 28 height 28
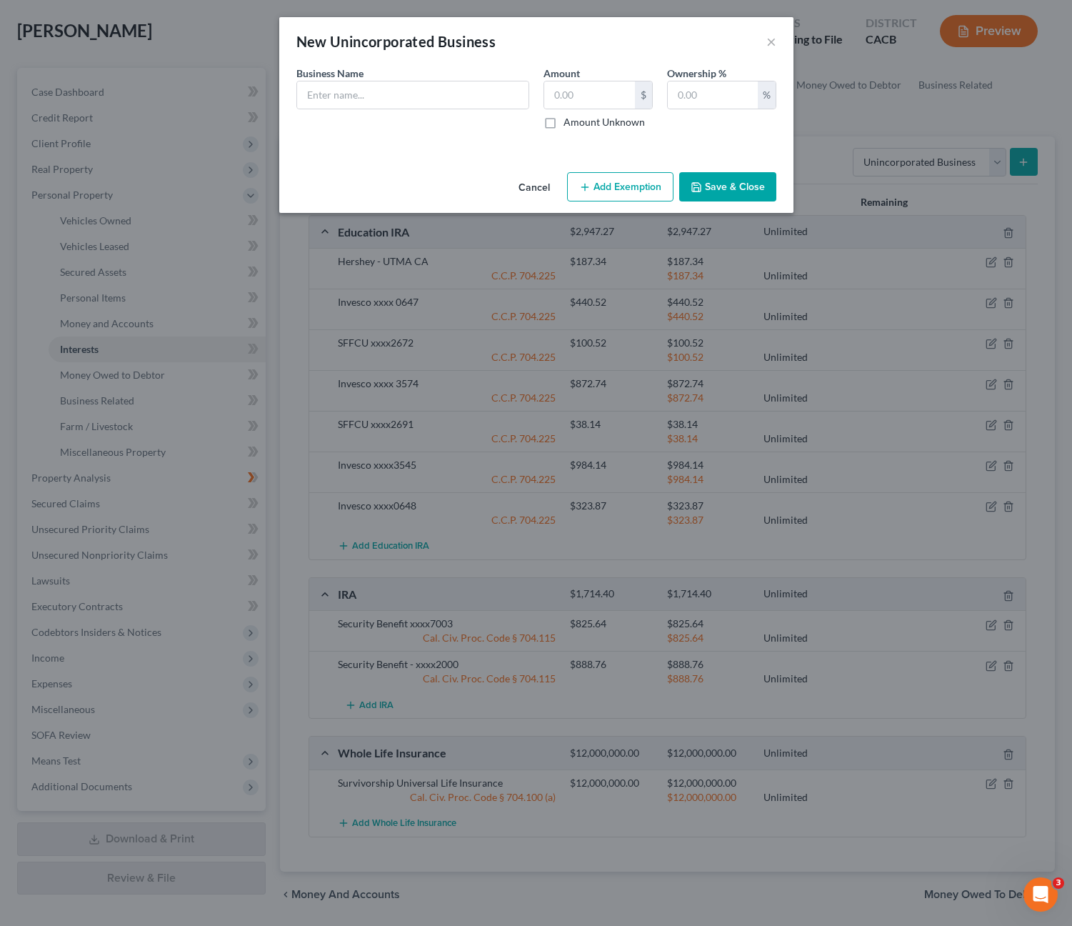
click at [534, 184] on button "Cancel" at bounding box center [534, 188] width 54 height 29
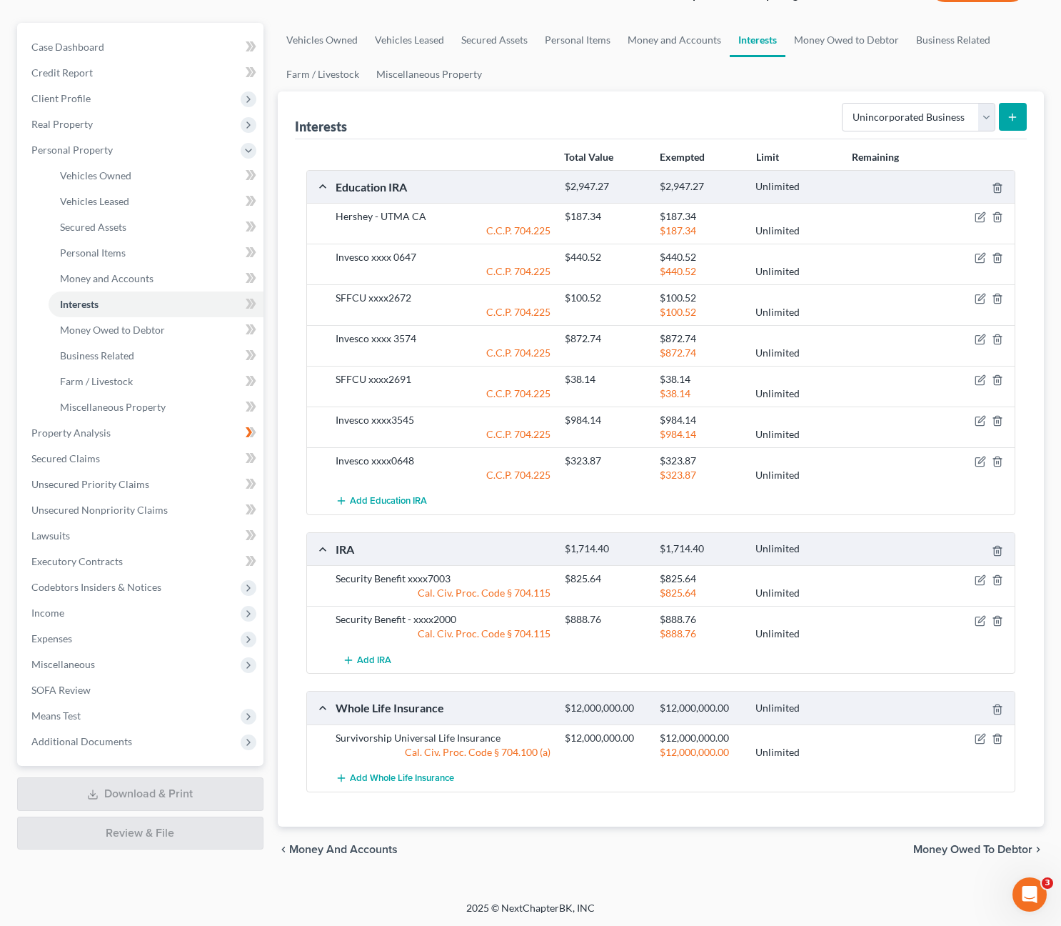
scroll to position [0, 0]
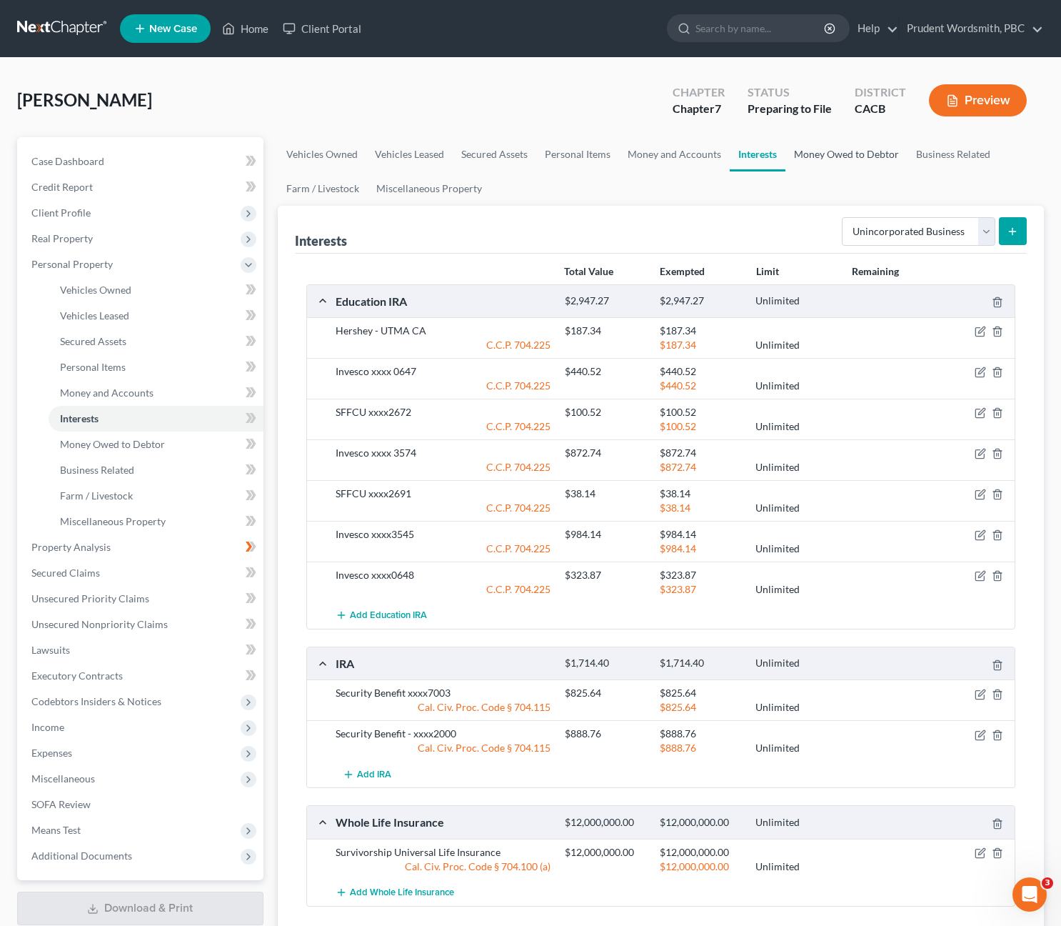
click at [840, 155] on link "Money Owed to Debtor" at bounding box center [847, 154] width 122 height 34
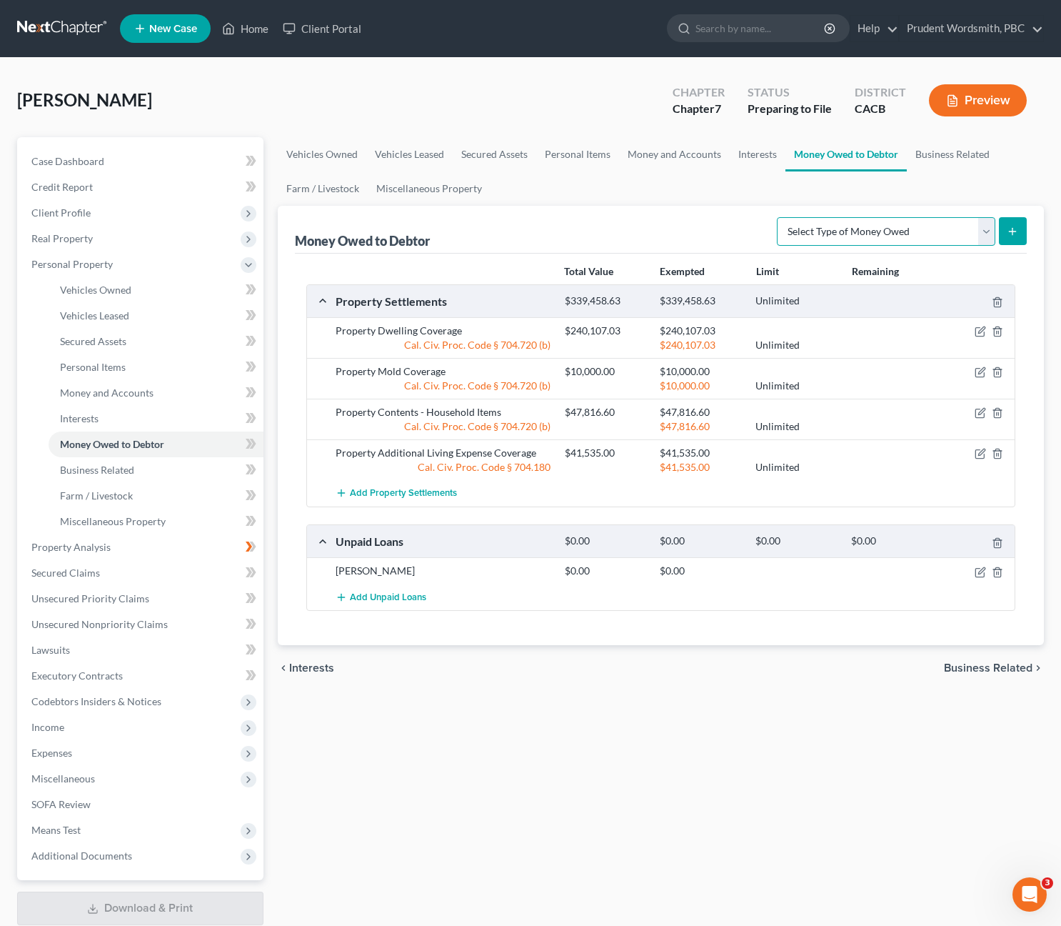
select select "claims_against_third_parties"
click at [1011, 237] on button "submit" at bounding box center [1013, 231] width 28 height 28
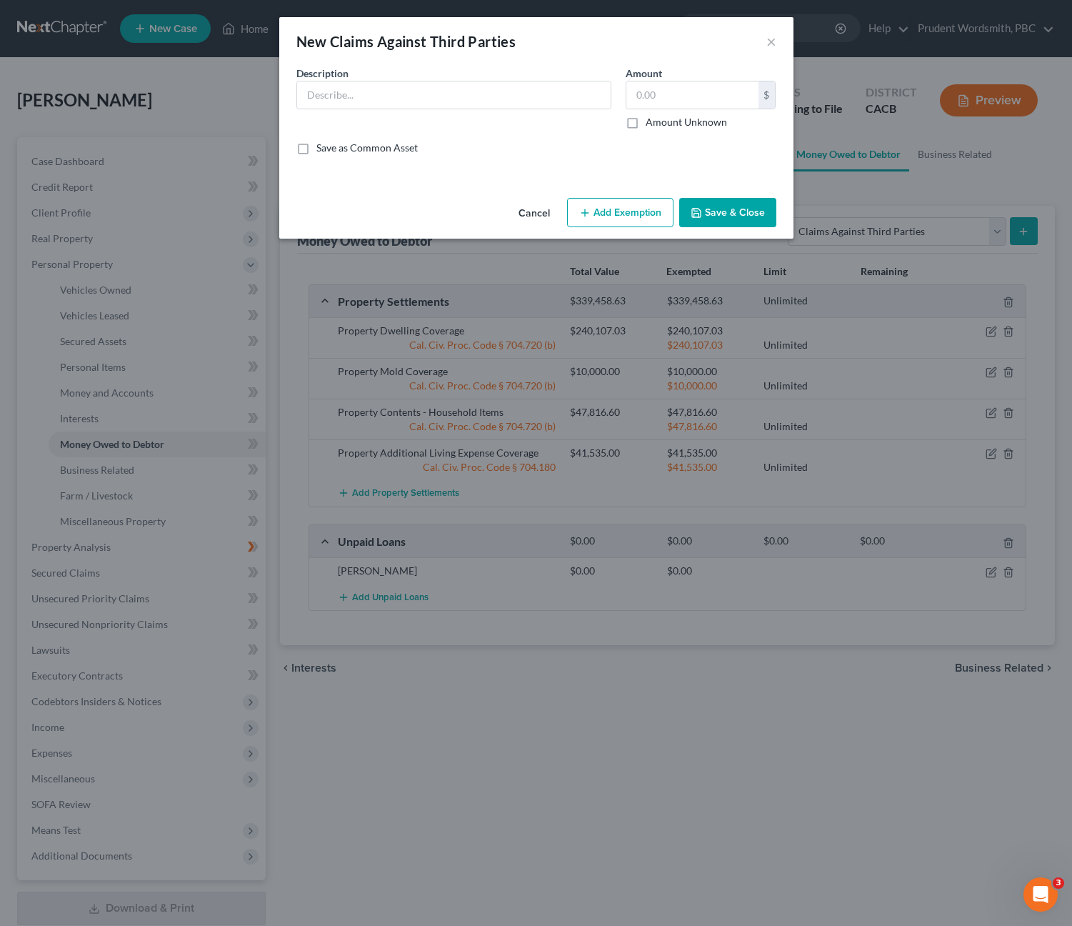
click at [534, 210] on button "Cancel" at bounding box center [534, 213] width 54 height 29
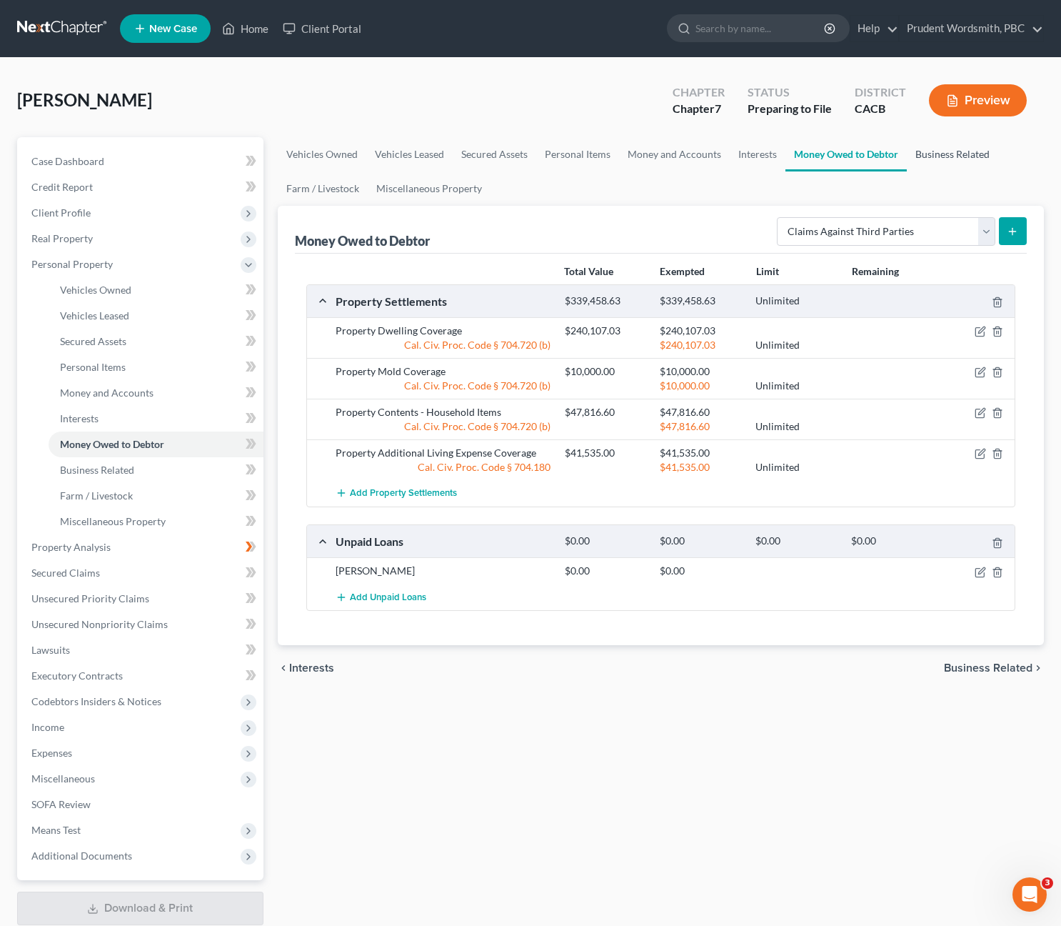
click at [948, 159] on link "Business Related" at bounding box center [952, 154] width 91 height 34
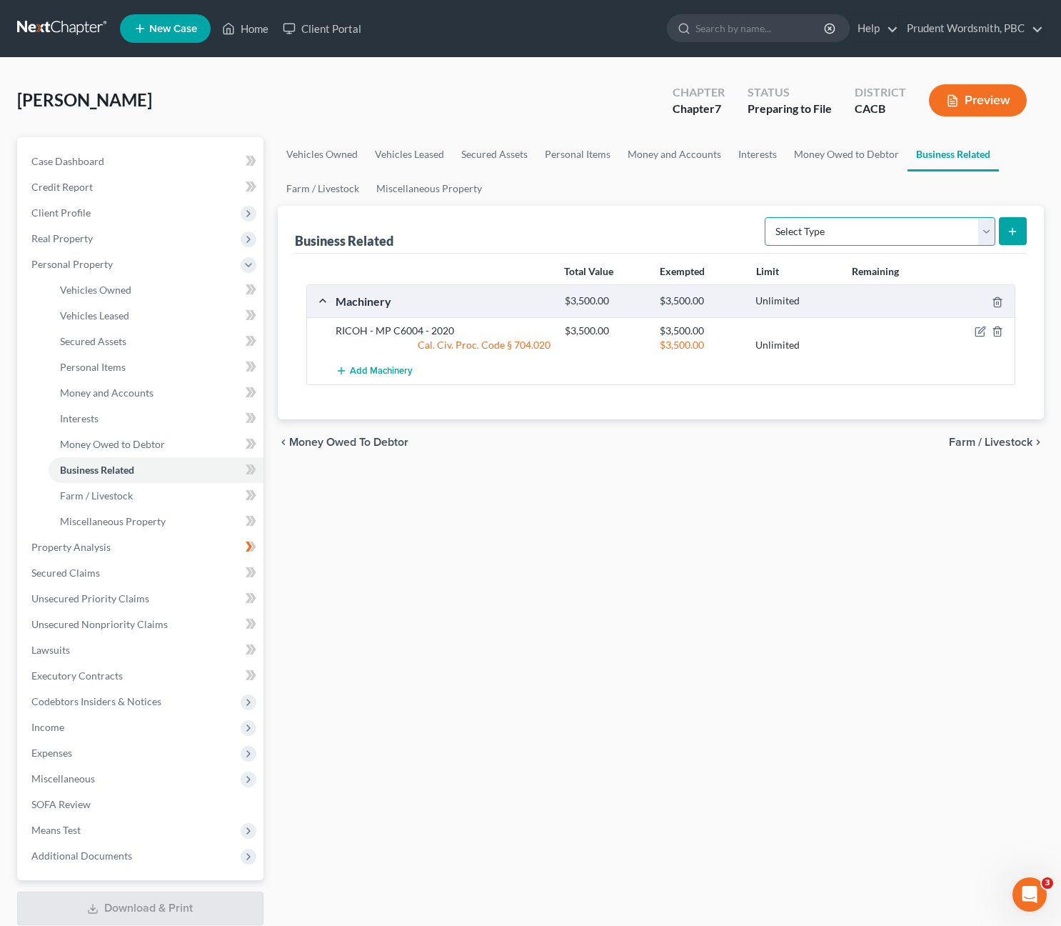
select select "other_business_related_property_not_listed"
click at [1013, 239] on button "submit" at bounding box center [1013, 231] width 28 height 28
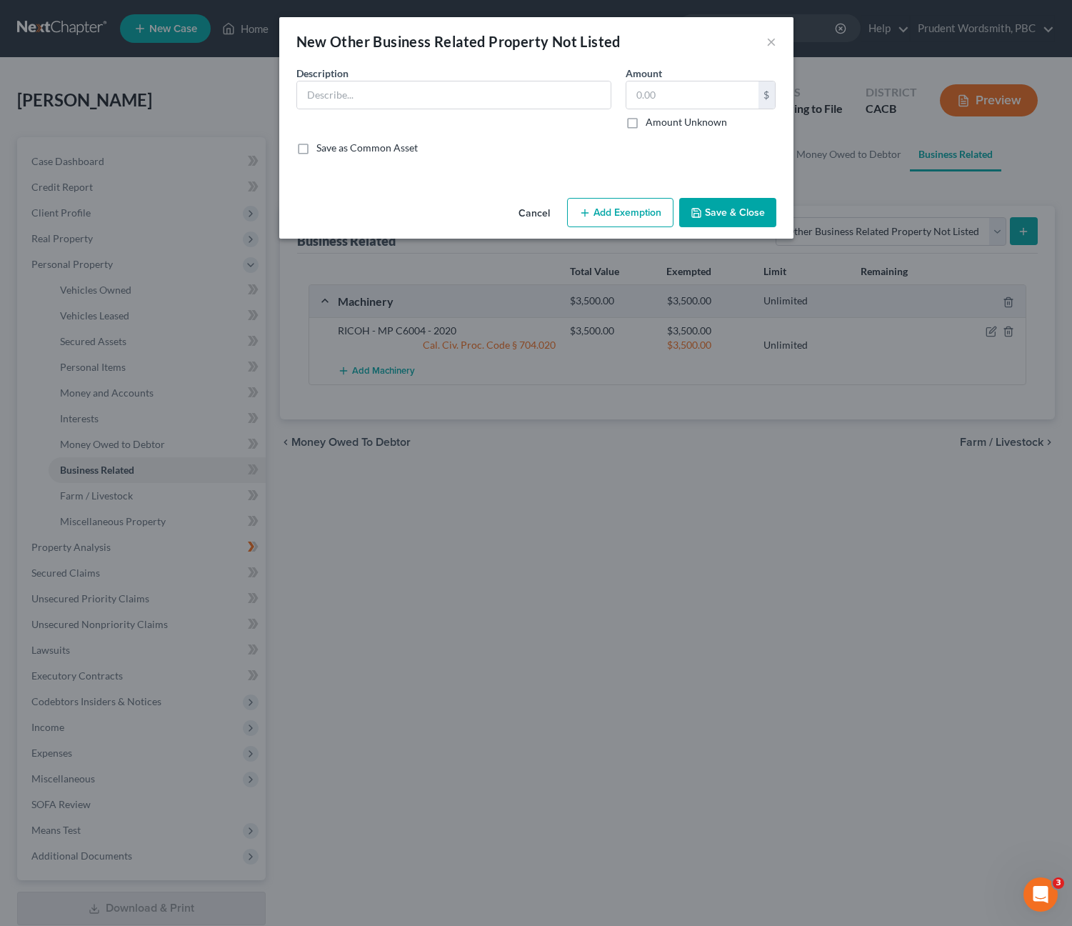
click at [537, 214] on button "Cancel" at bounding box center [534, 213] width 54 height 29
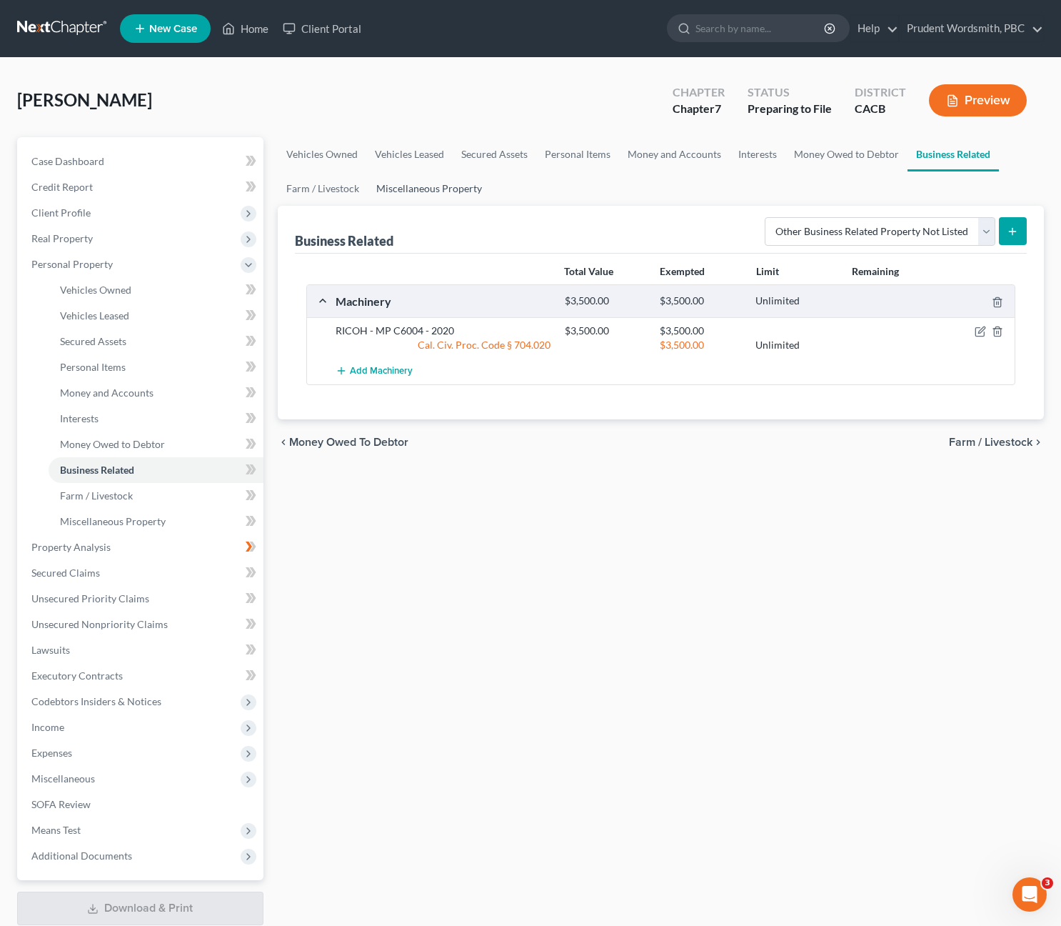
click at [416, 193] on link "Miscellaneous Property" at bounding box center [429, 188] width 123 height 34
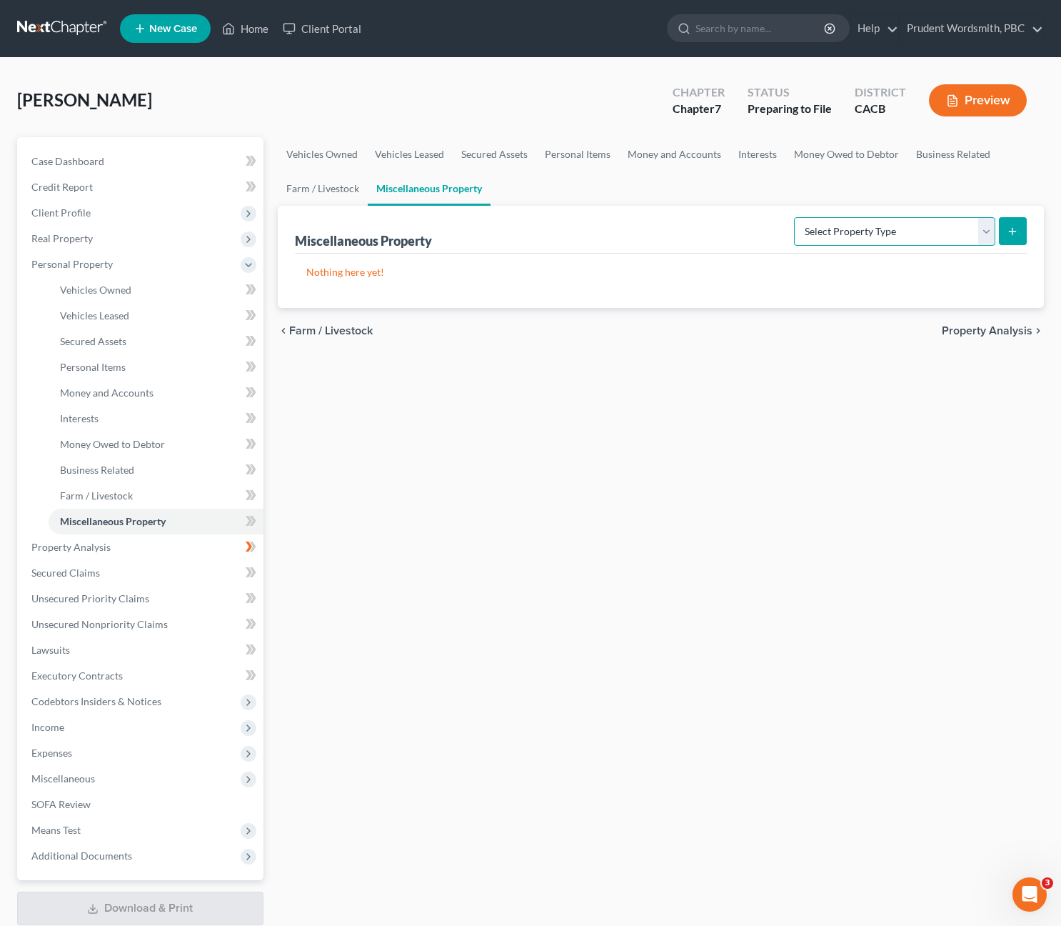
select select "holding_for_another"
click at [1007, 235] on button "submit" at bounding box center [1013, 231] width 28 height 28
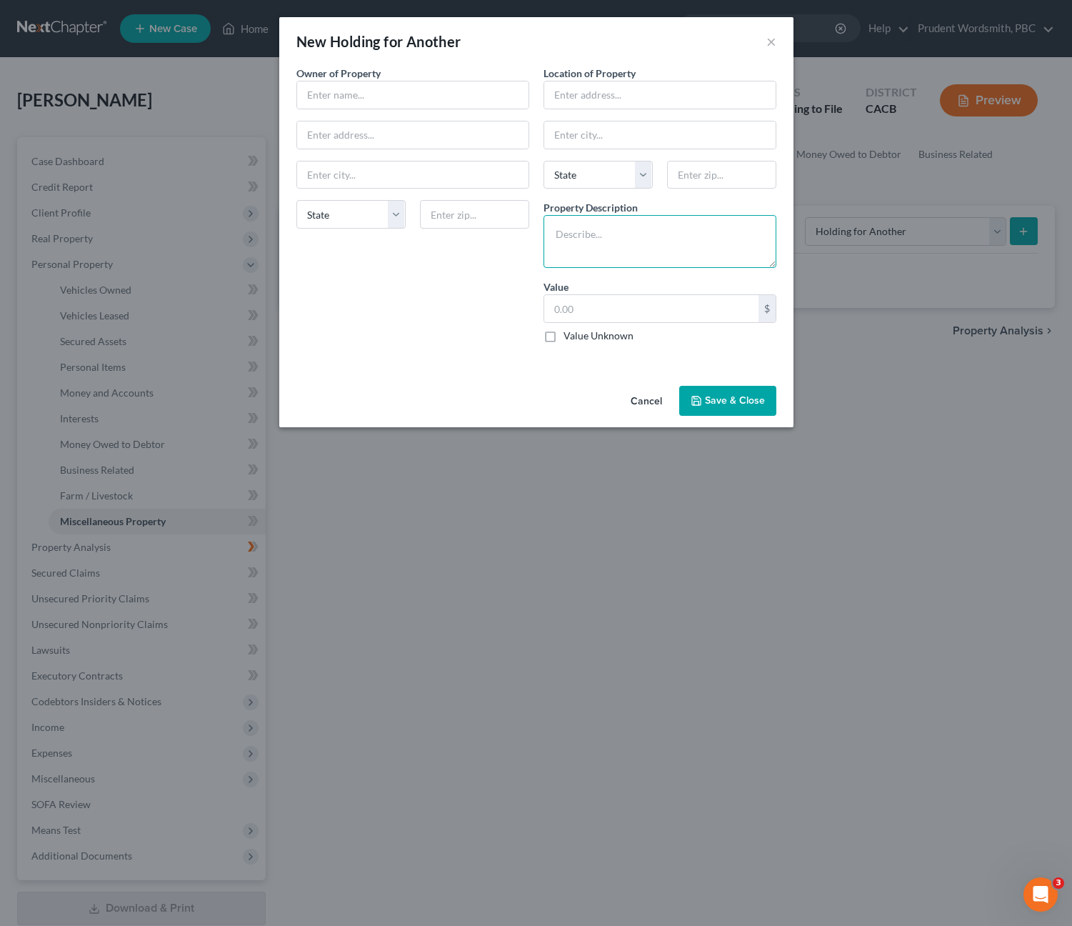
click at [592, 247] on textarea at bounding box center [660, 241] width 233 height 53
click at [564, 339] on label "Value Unknown" at bounding box center [599, 336] width 70 height 14
click at [569, 338] on input "Value Unknown" at bounding box center [573, 333] width 9 height 9
checkbox input "true"
type input "0.00"
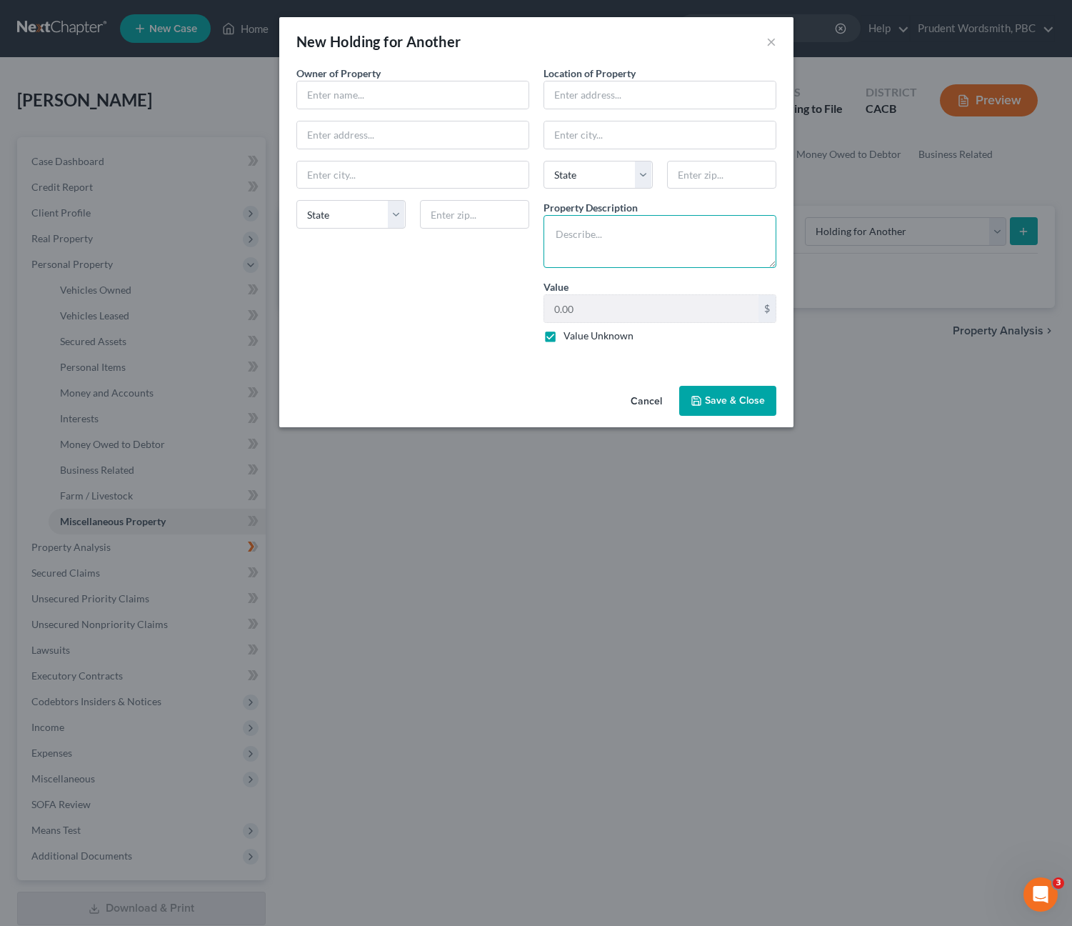
click at [605, 236] on textarea at bounding box center [660, 241] width 233 height 53
type textarea "2017 F350"
select select "4"
type input "91711"
type input "Claremont"
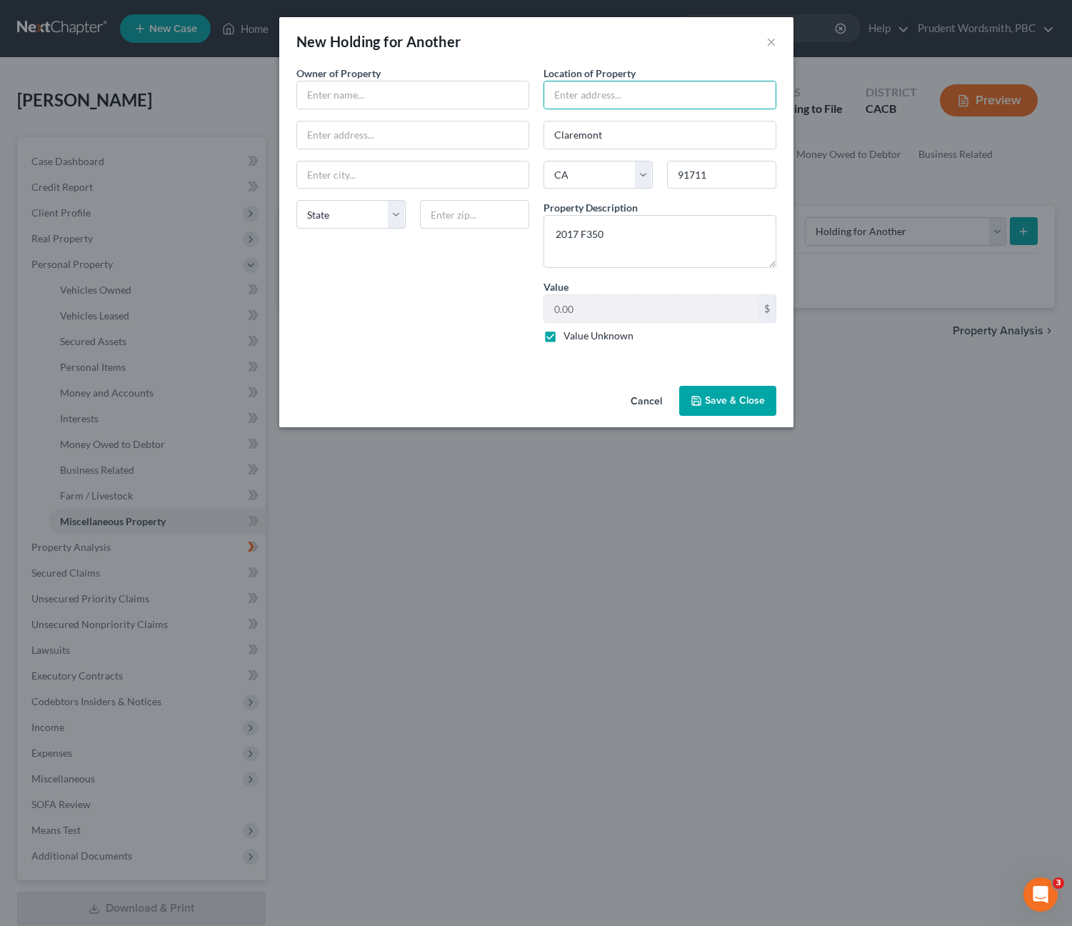
click at [647, 404] on button "Cancel" at bounding box center [646, 401] width 54 height 29
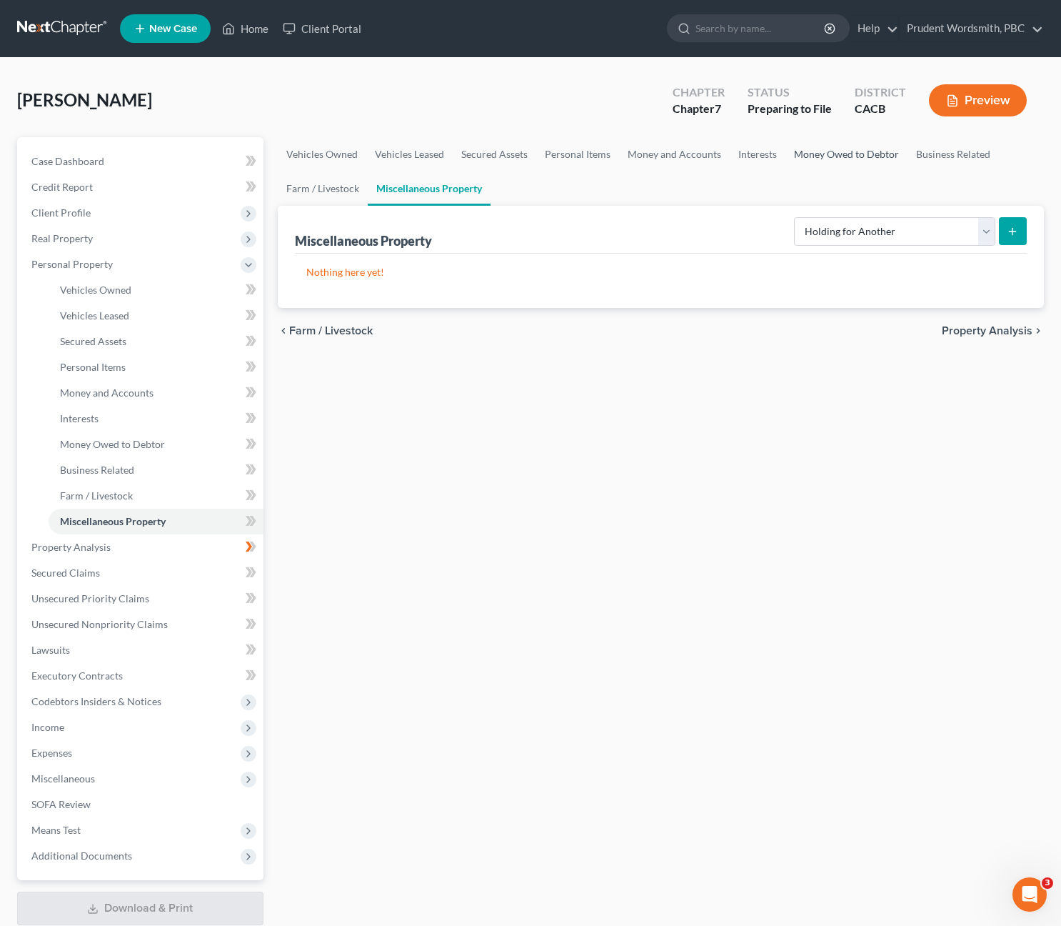
click at [870, 152] on link "Money Owed to Debtor" at bounding box center [847, 154] width 122 height 34
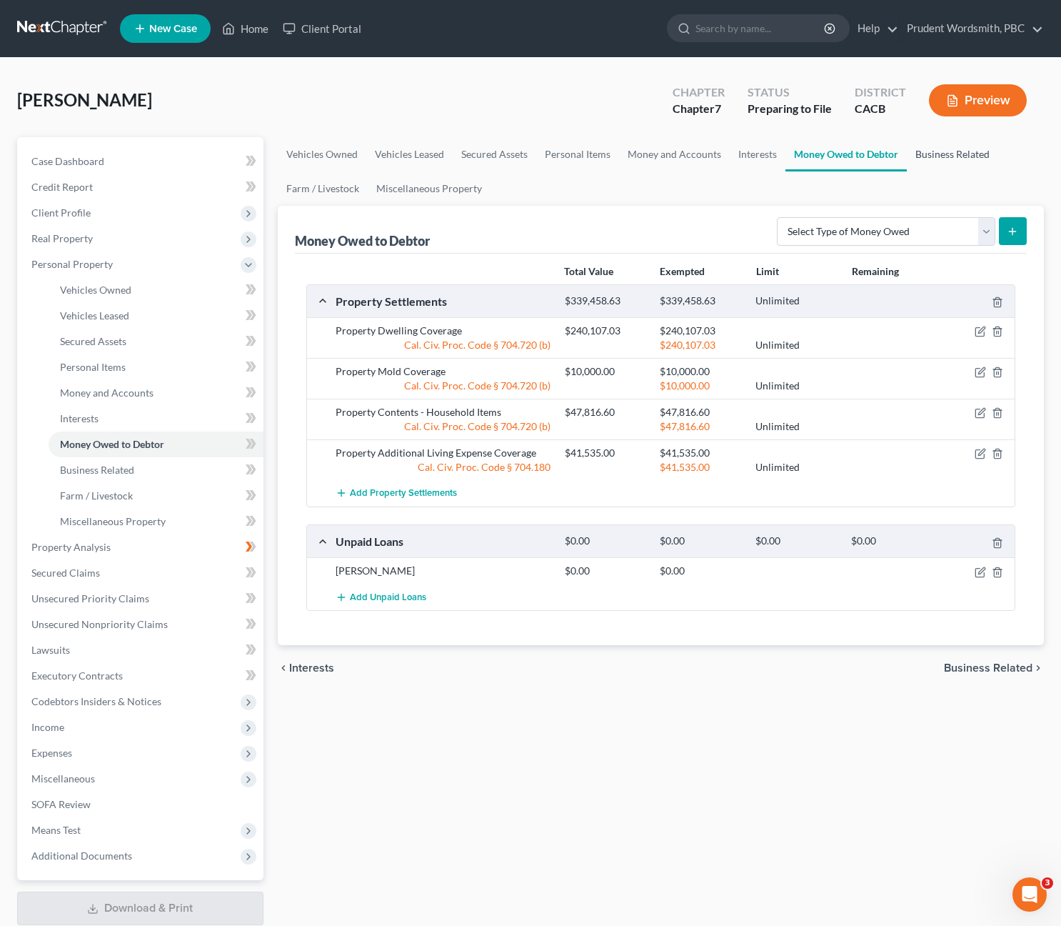
click at [931, 159] on link "Business Related" at bounding box center [952, 154] width 91 height 34
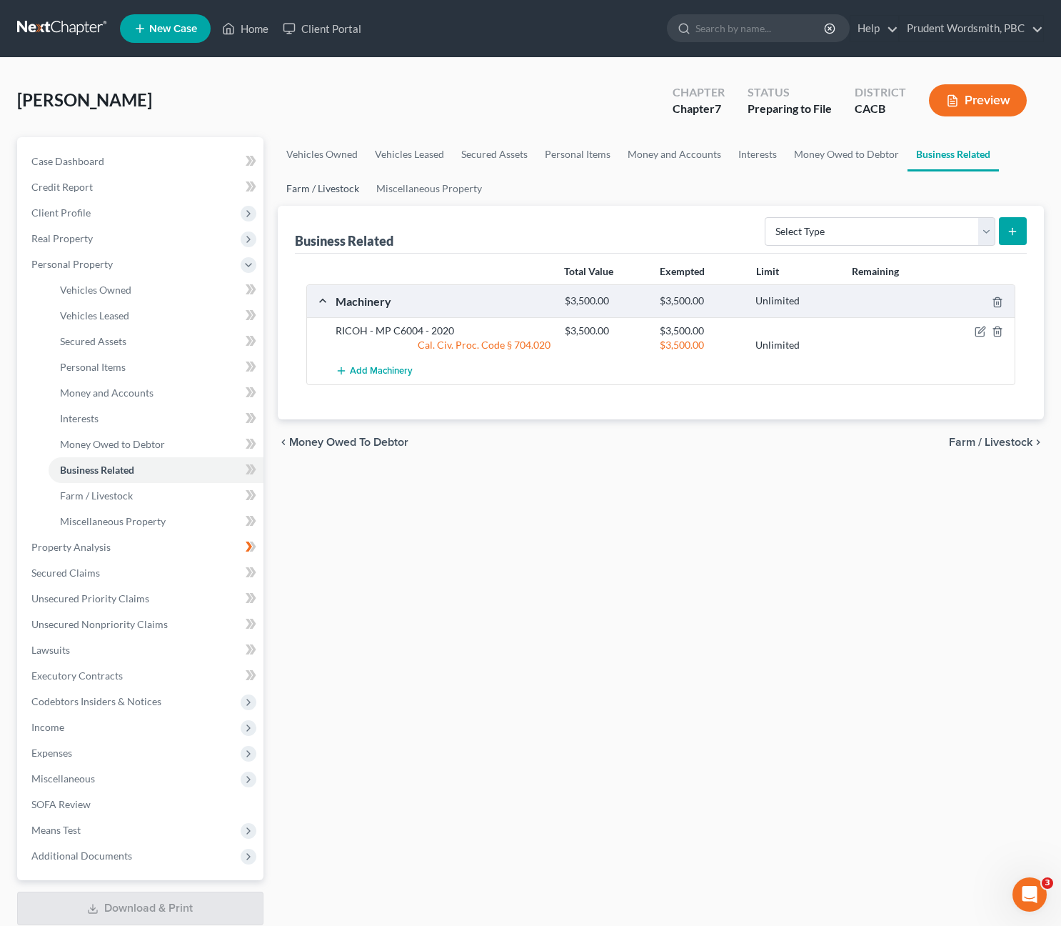
click at [311, 186] on link "Farm / Livestock" at bounding box center [323, 188] width 90 height 34
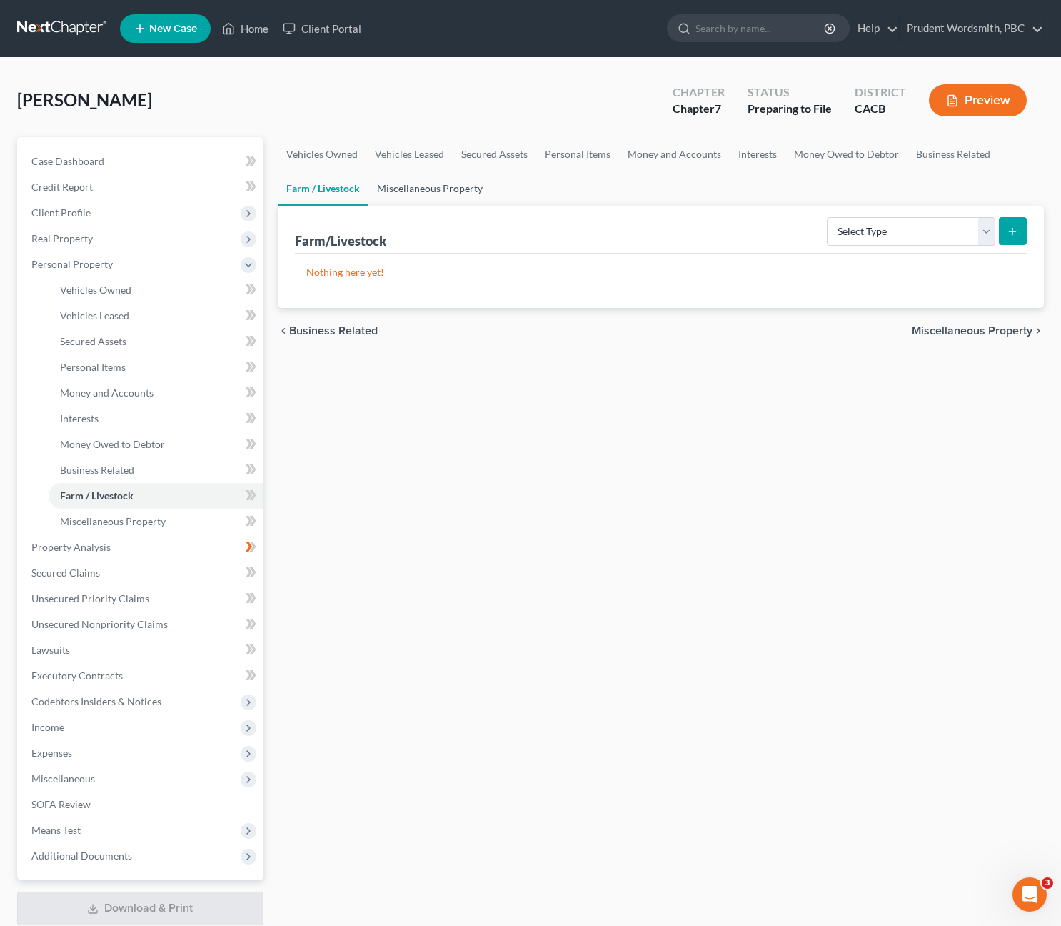
click at [469, 185] on link "Miscellaneous Property" at bounding box center [430, 188] width 123 height 34
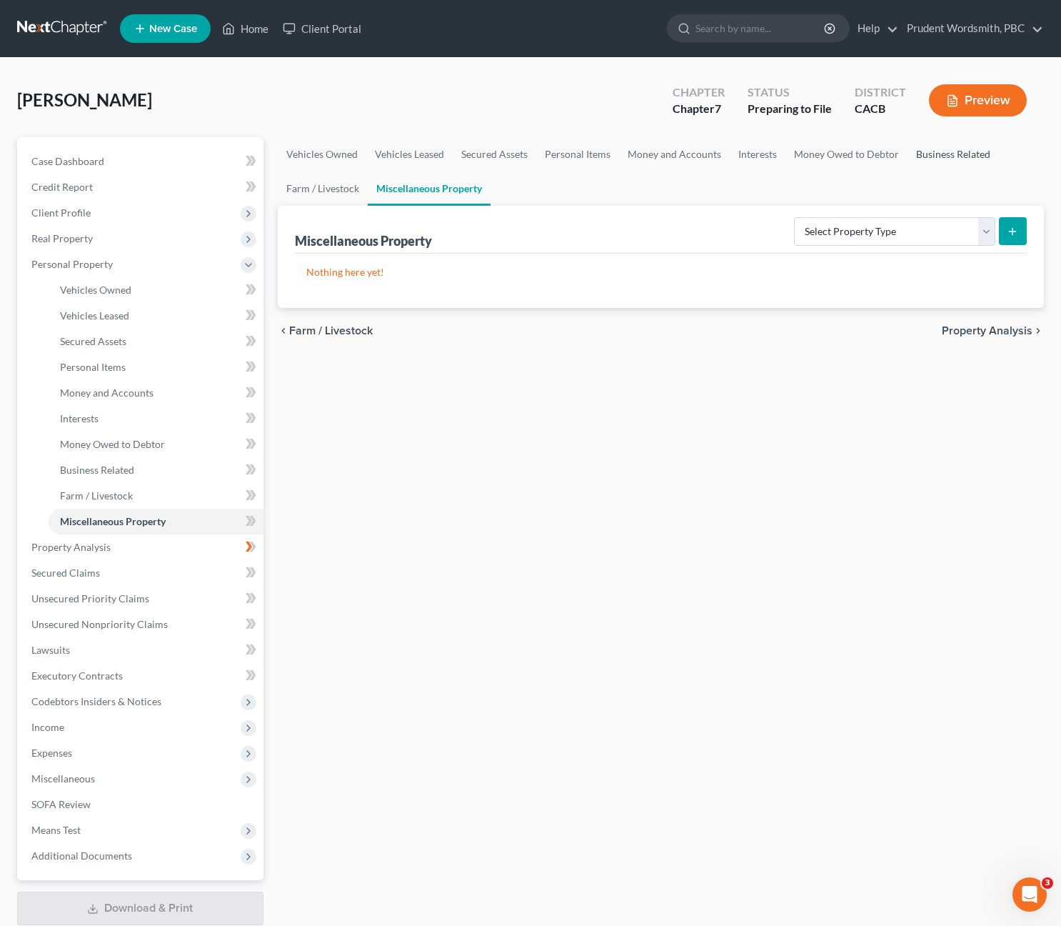
click at [969, 157] on link "Business Related" at bounding box center [953, 154] width 91 height 34
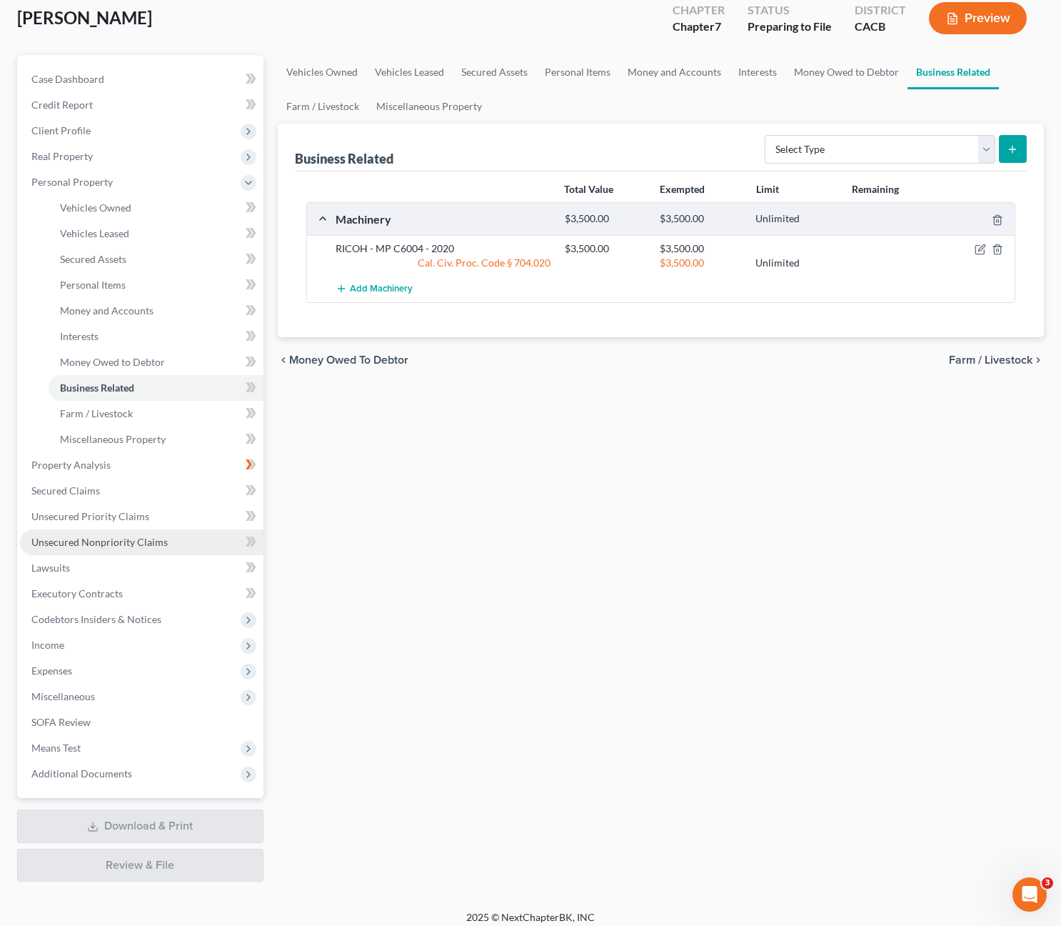
scroll to position [92, 0]
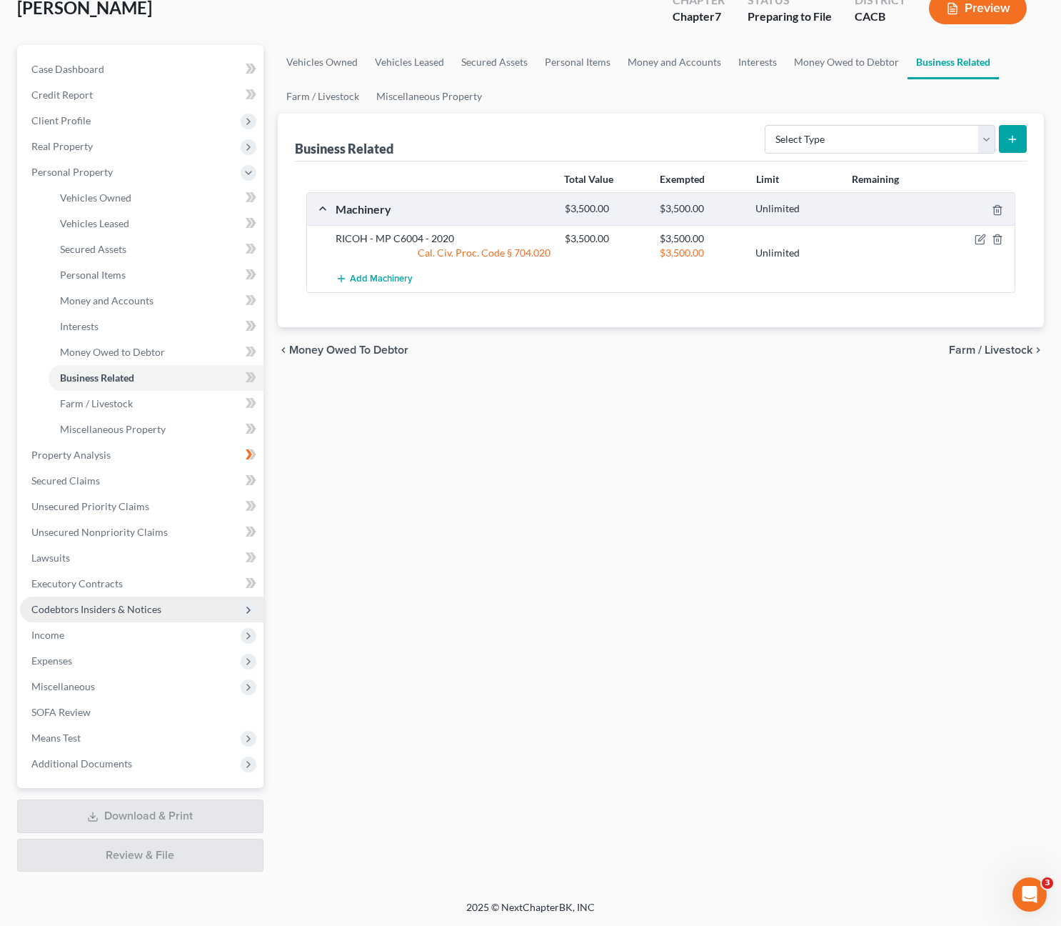
click at [131, 611] on span "Codebtors Insiders & Notices" at bounding box center [96, 609] width 130 height 12
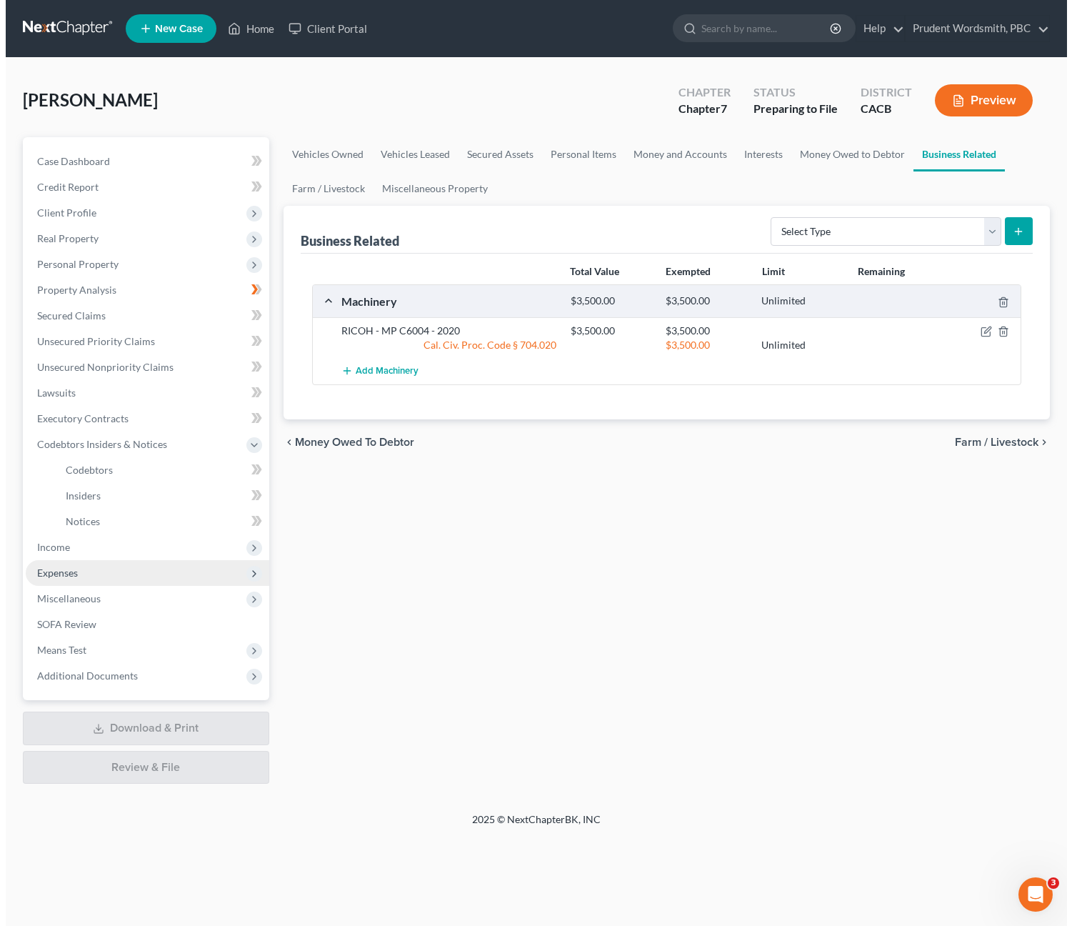
scroll to position [0, 0]
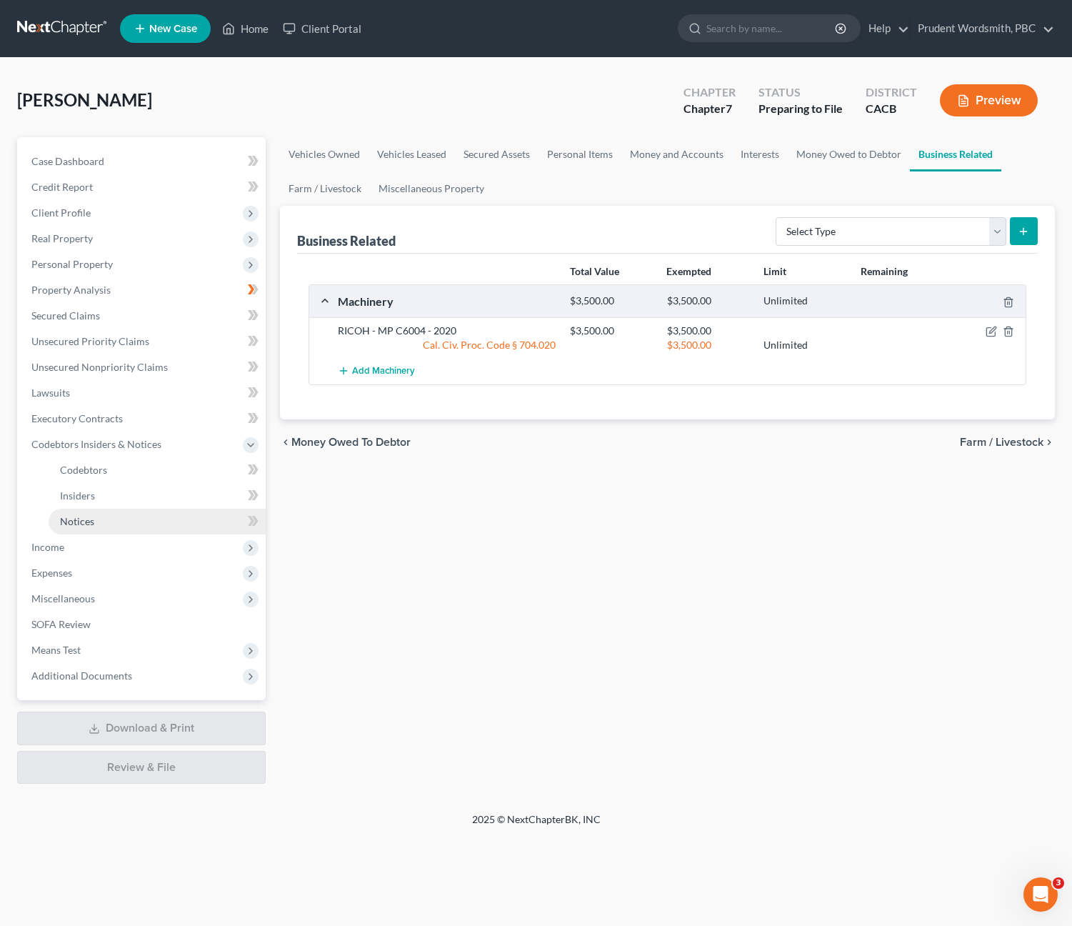
click at [85, 519] on span "Notices" at bounding box center [77, 521] width 34 height 12
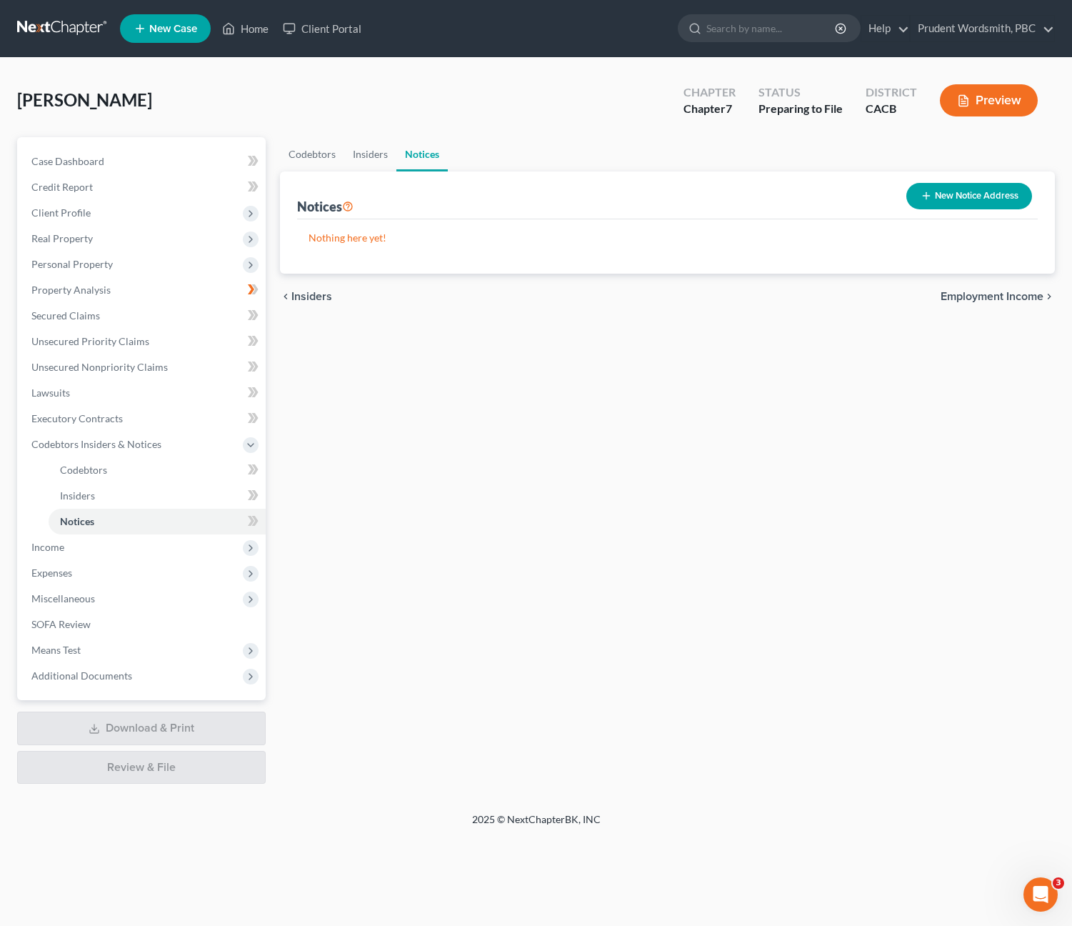
click at [937, 196] on button "New Notice Address" at bounding box center [969, 196] width 126 height 26
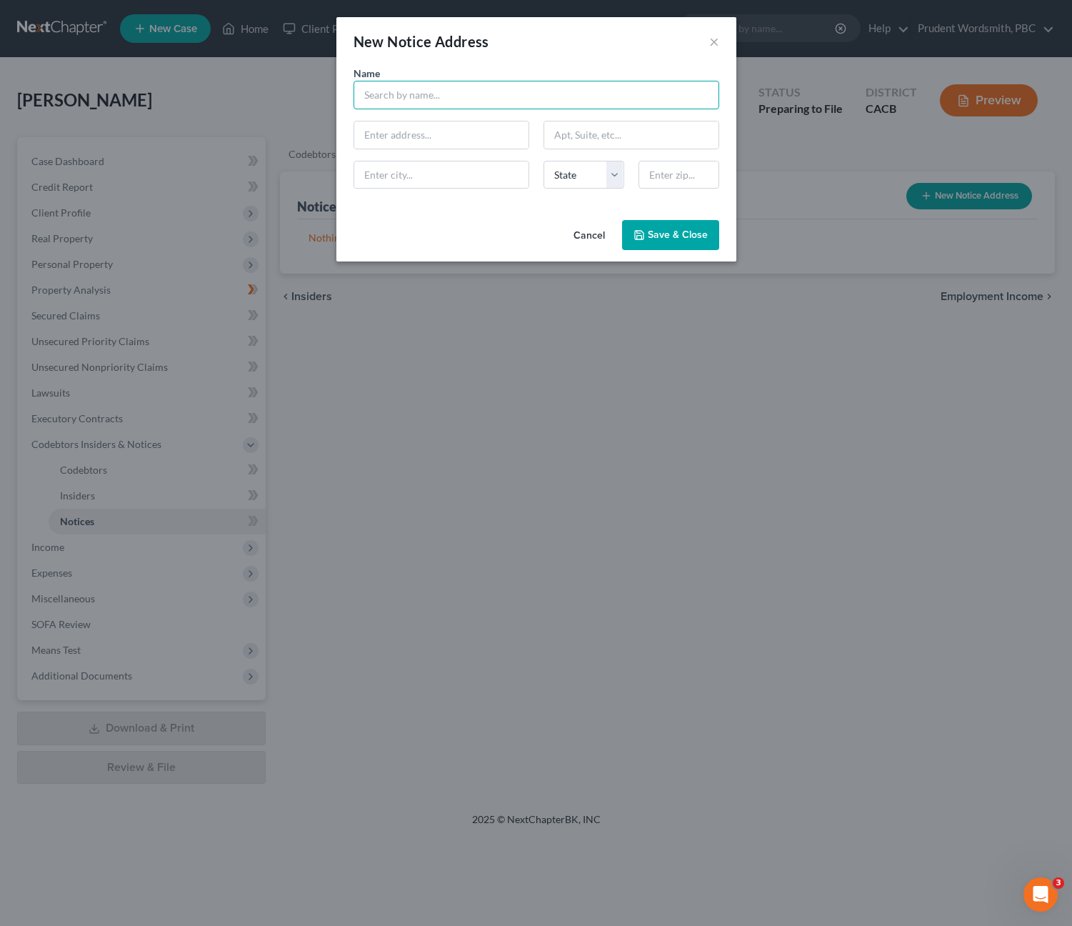
click at [446, 95] on input "text" at bounding box center [537, 95] width 366 height 29
type input "[PERSON_NAME]"
click at [472, 131] on input "text" at bounding box center [441, 134] width 174 height 27
type input "[STREET_ADDRESS]"
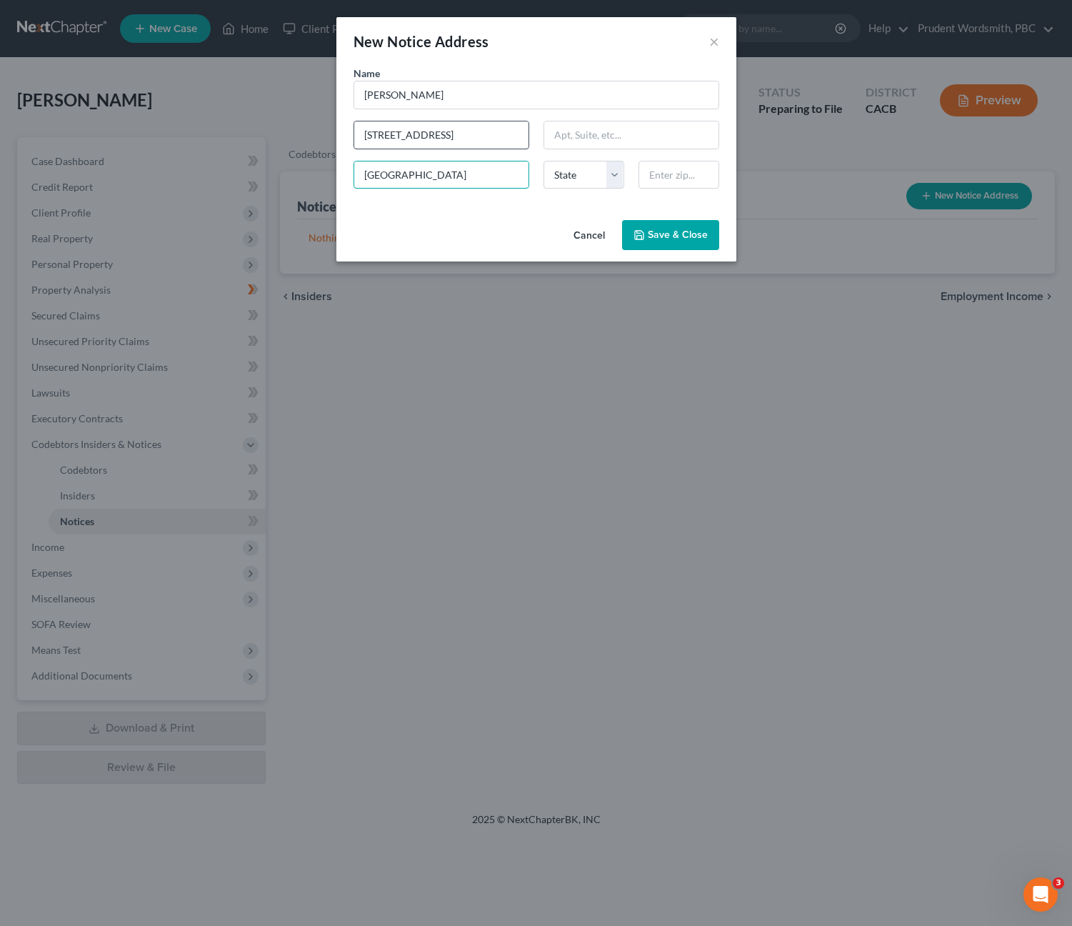
type input "[GEOGRAPHIC_DATA]"
select select "4"
type input "93065"
click at [697, 241] on span "Save & Close" at bounding box center [678, 235] width 60 height 12
